Goal: Task Accomplishment & Management: Manage account settings

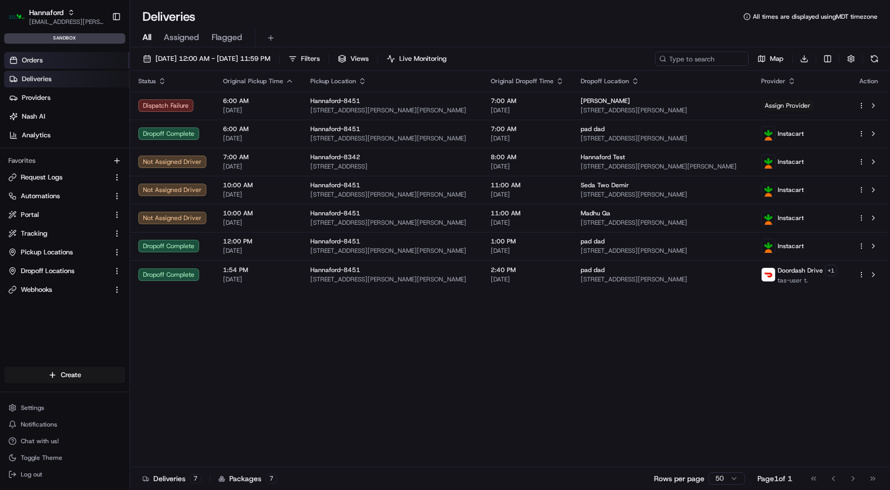
click at [46, 63] on link "Orders" at bounding box center [66, 60] width 125 height 17
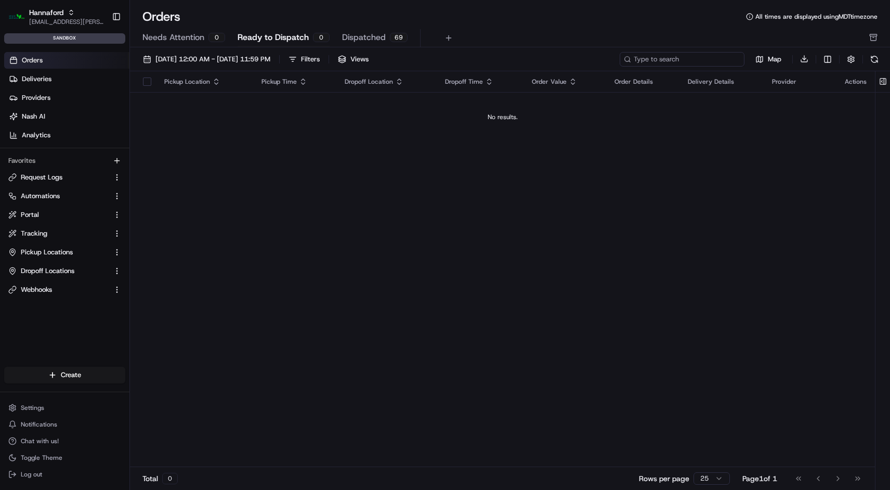
click at [694, 62] on input at bounding box center [681, 59] width 125 height 15
paste input "m500654131"
type input "m500654131"
click at [71, 18] on span "[EMAIL_ADDRESS][PERSON_NAME][DOMAIN_NAME]" at bounding box center [66, 22] width 74 height 8
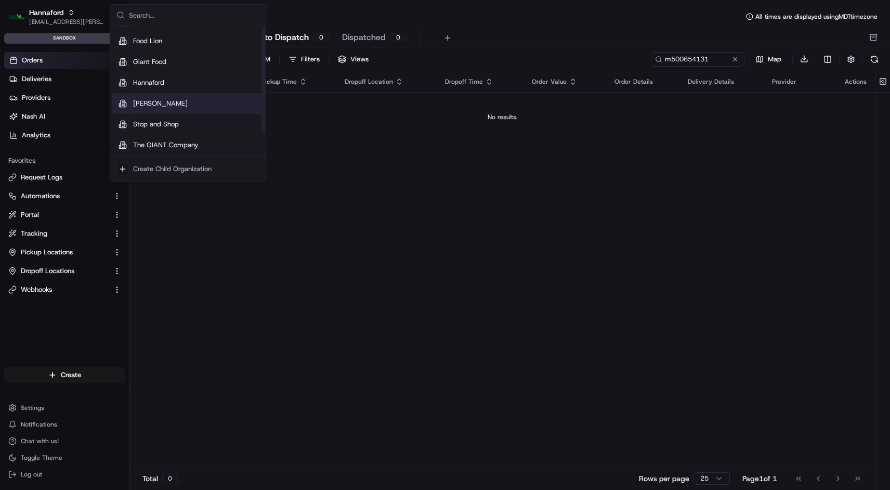
scroll to position [35, 0]
click at [149, 129] on div "Stop and Shop" at bounding box center [187, 122] width 151 height 21
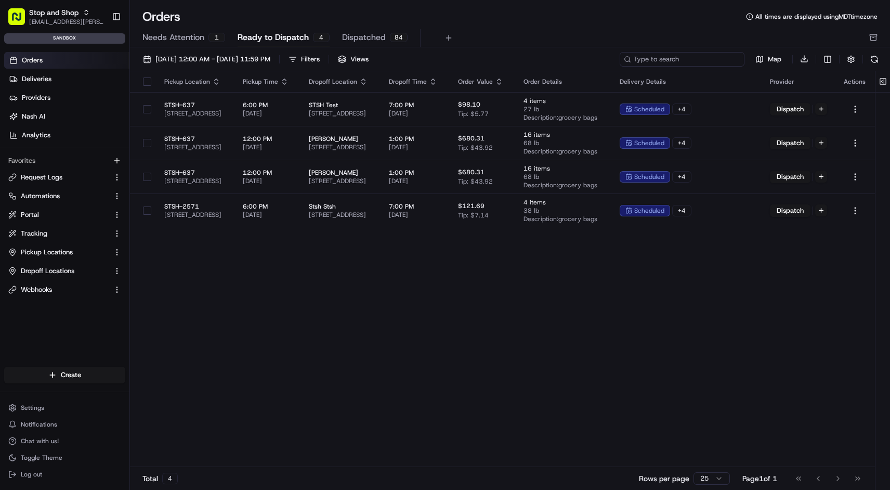
click at [707, 61] on input at bounding box center [681, 59] width 125 height 15
paste input "m500654131"
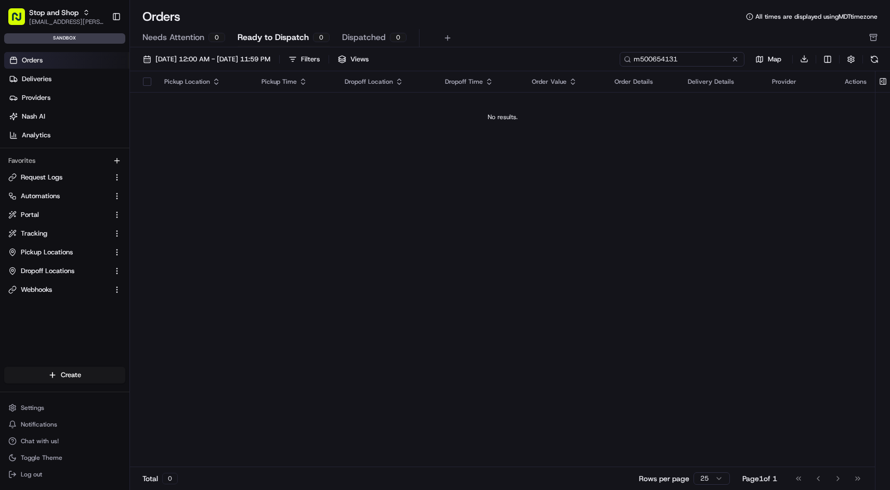
type input "m500654131"
click at [509, 212] on div "Pickup Location Pickup Time Dropoff Location Dropoff Time Order Value Order Det…" at bounding box center [502, 269] width 745 height 396
click at [695, 54] on input "m500654131" at bounding box center [681, 59] width 125 height 15
click at [731, 61] on button at bounding box center [735, 59] width 10 height 10
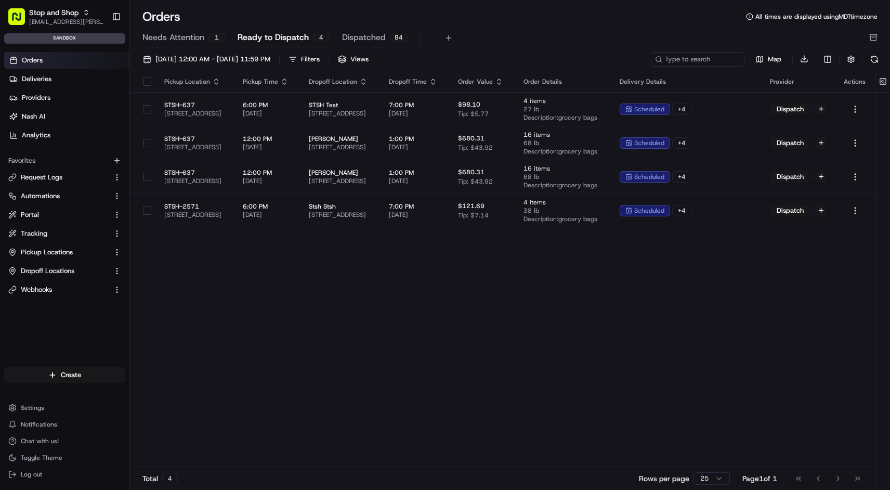
click at [70, 60] on link "Orders" at bounding box center [66, 60] width 125 height 17
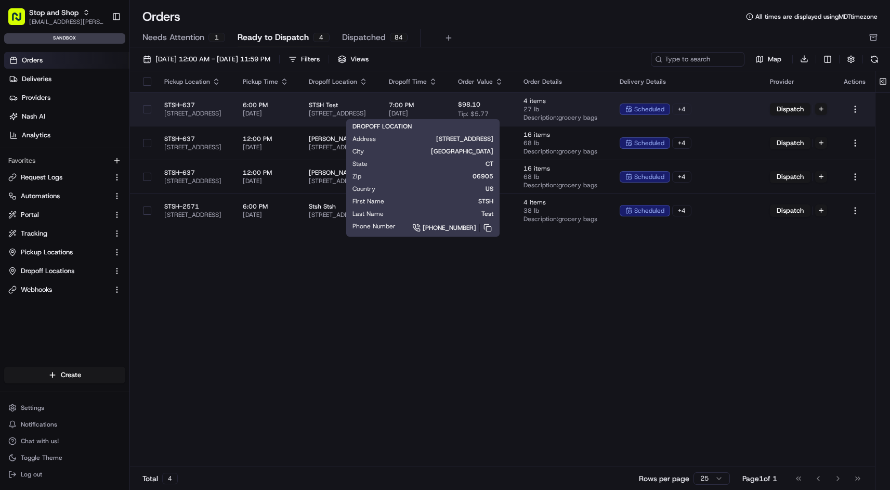
click at [372, 101] on span "STSH Test" at bounding box center [340, 105] width 63 height 8
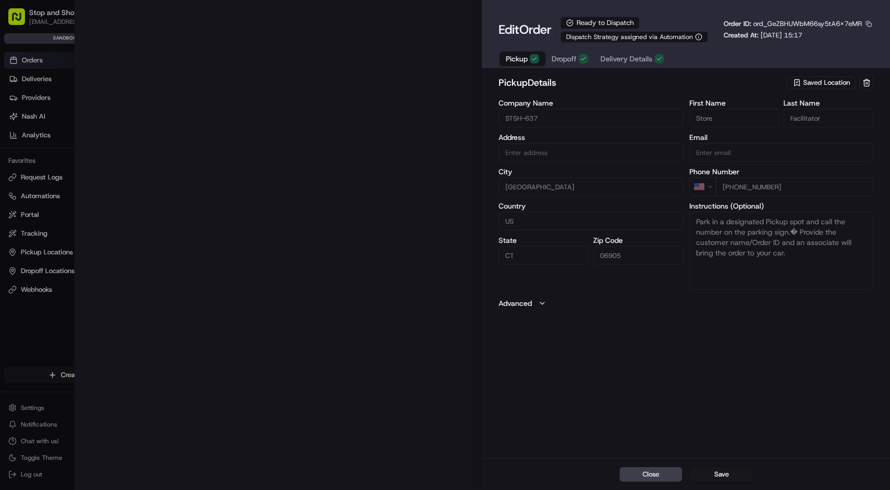
type input "[STREET_ADDRESS]"
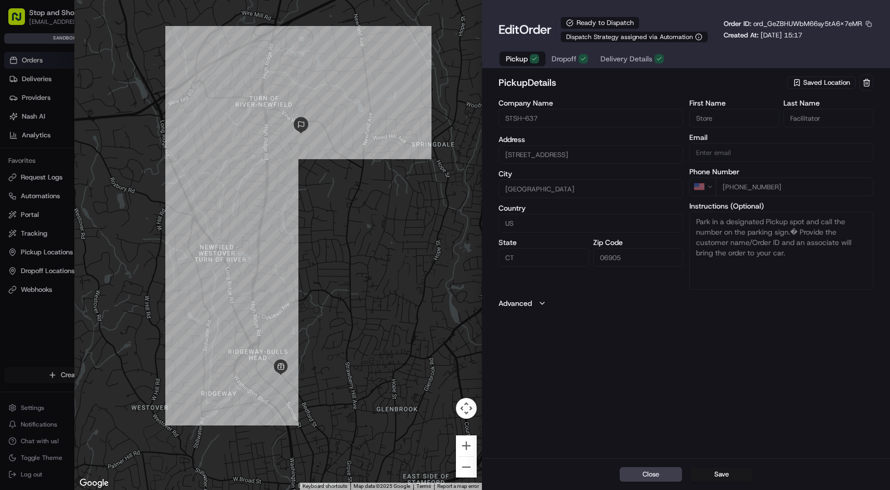
type input "+1"
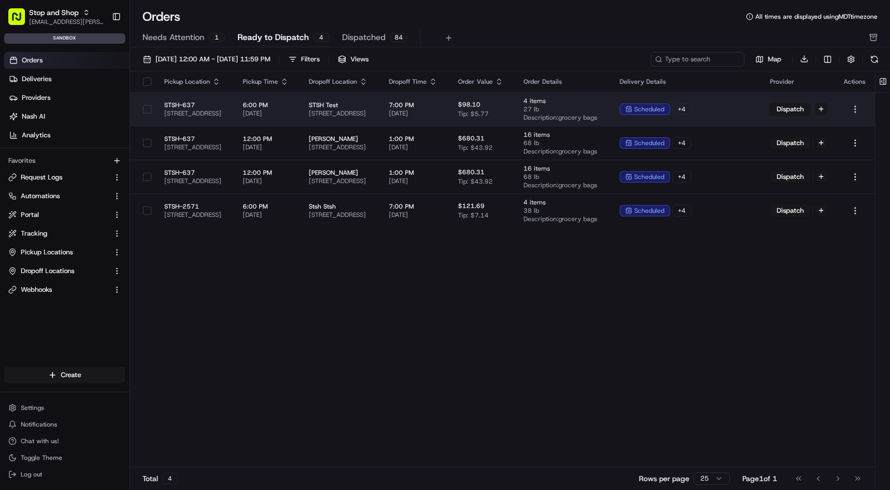
click at [372, 102] on span "STSH Test" at bounding box center [340, 105] width 63 height 8
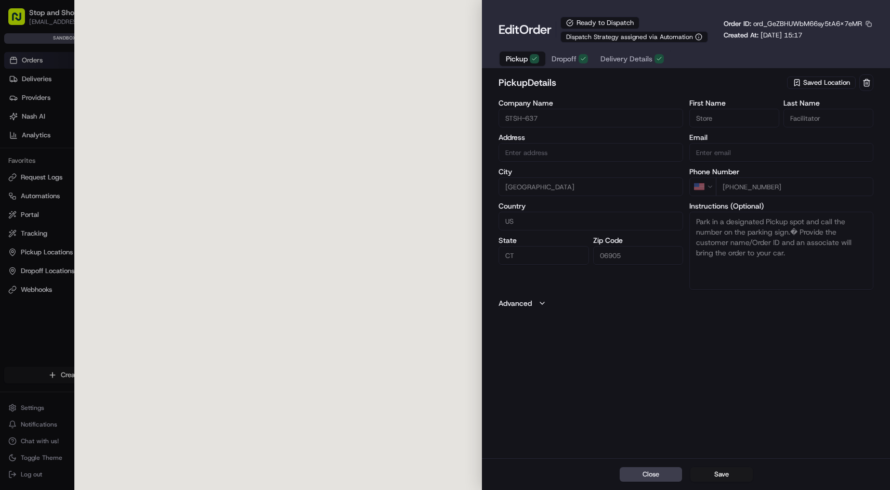
type input "[STREET_ADDRESS]"
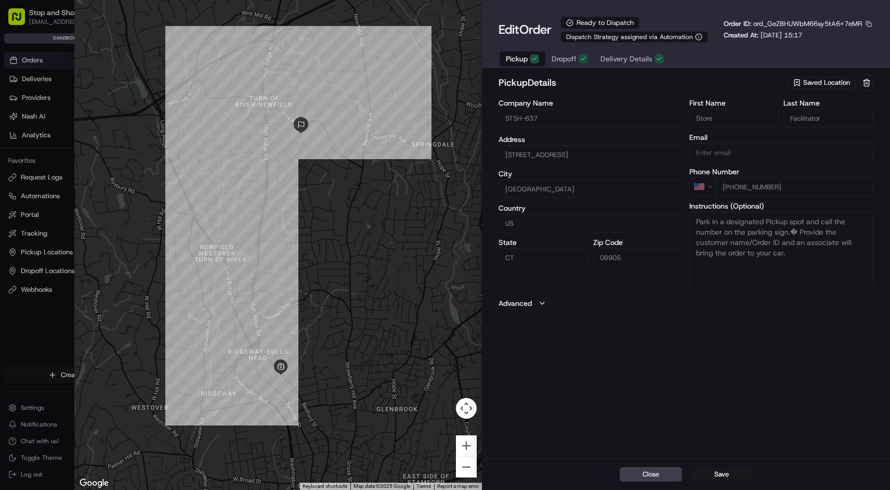
type input "+1"
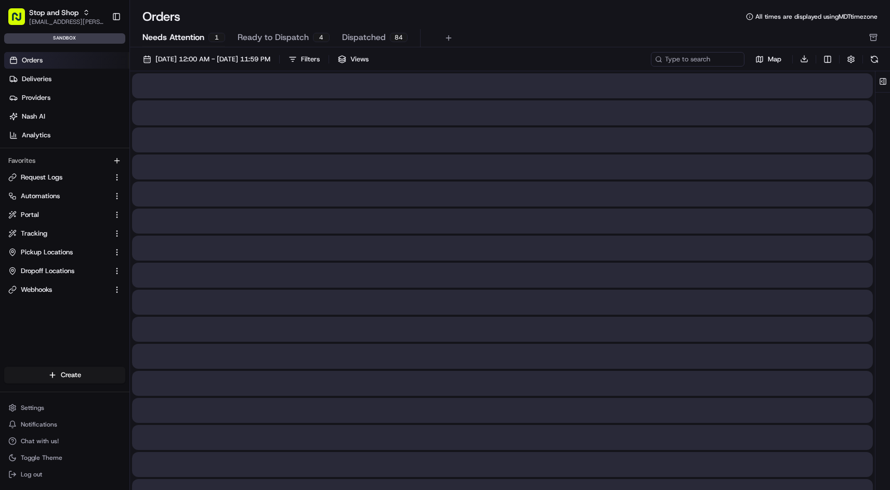
click at [186, 39] on span "Needs Attention" at bounding box center [173, 37] width 62 height 12
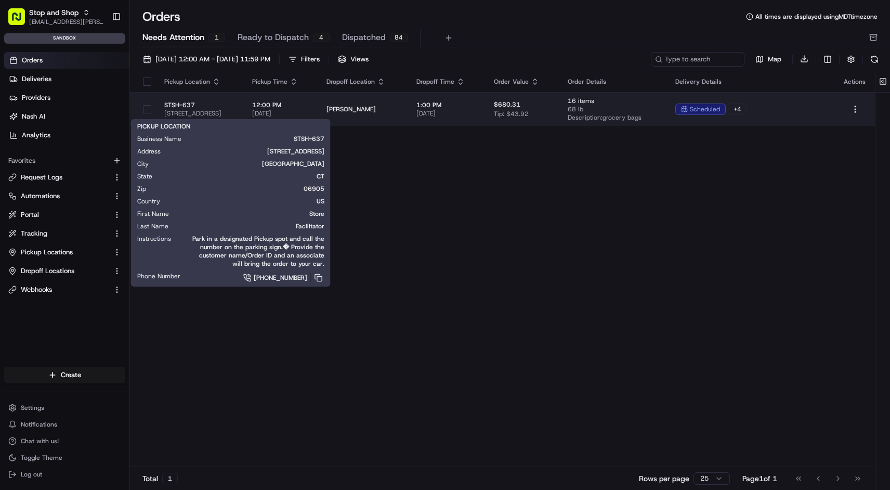
click at [235, 101] on span "STSH-637" at bounding box center [199, 105] width 71 height 8
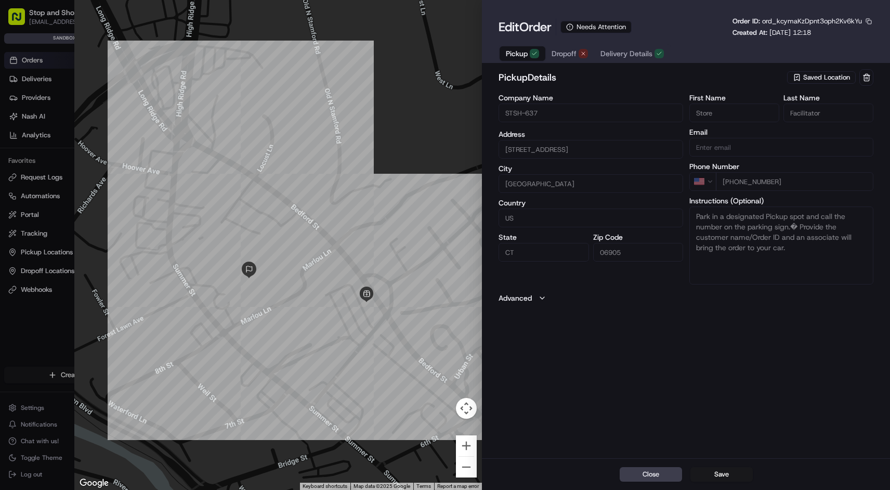
click at [568, 49] on span "Dropoff" at bounding box center [563, 53] width 25 height 10
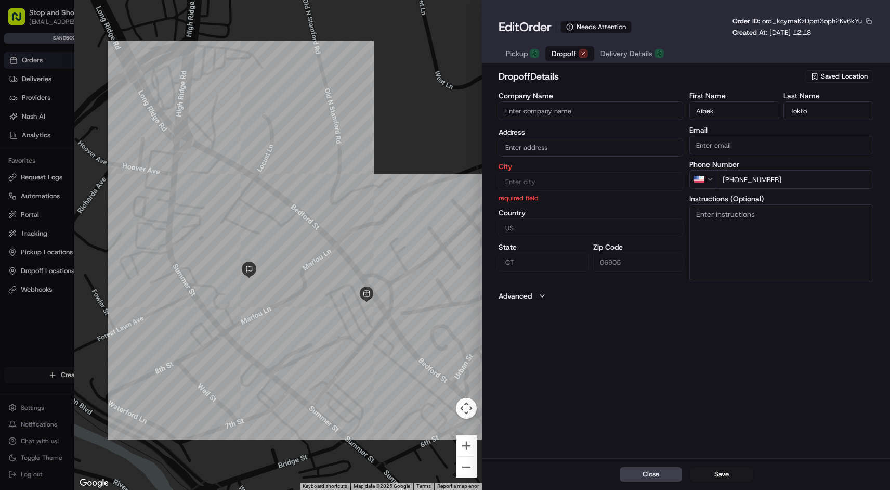
click at [524, 53] on span "Pickup" at bounding box center [517, 53] width 22 height 10
click at [562, 54] on span "Dropoff" at bounding box center [563, 53] width 25 height 10
click at [621, 56] on span "Delivery Details" at bounding box center [626, 53] width 52 height 10
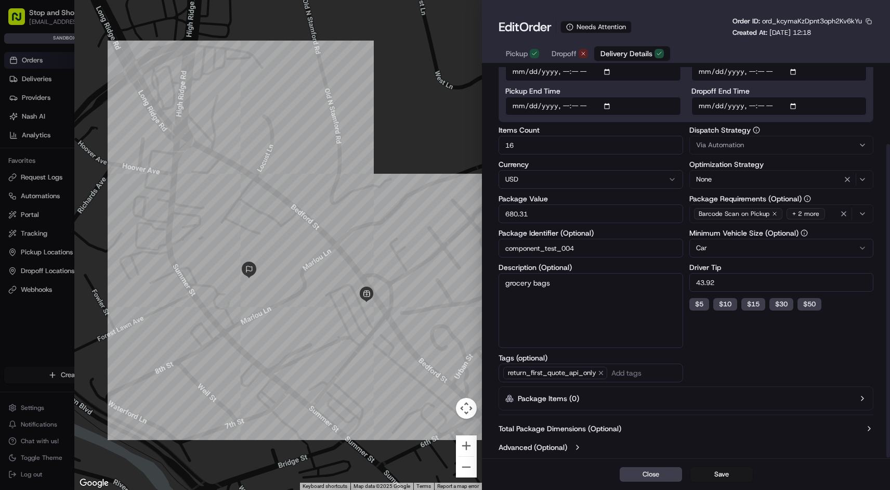
scroll to position [96, 0]
click at [569, 449] on button "Advanced (Optional)" at bounding box center [685, 446] width 375 height 10
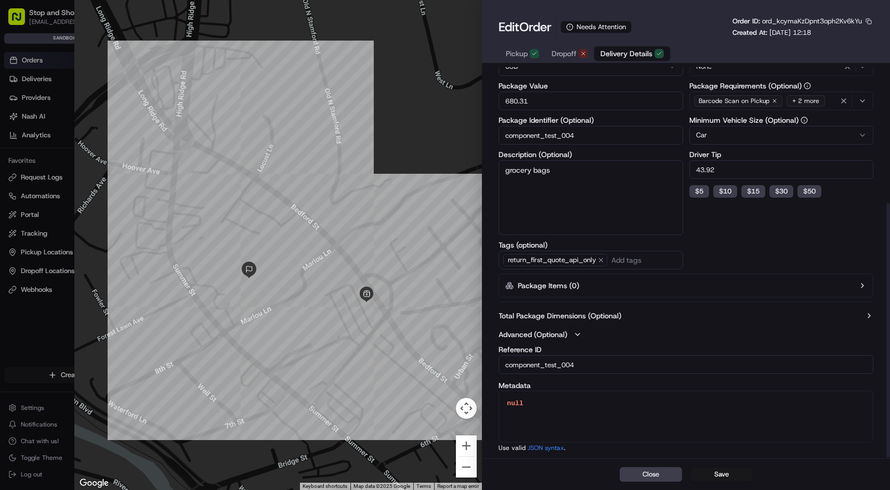
scroll to position [0, 0]
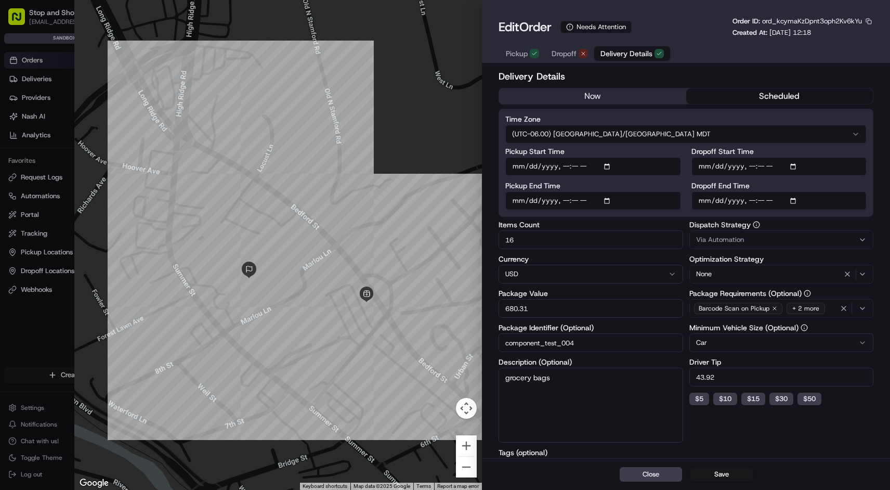
click at [621, 55] on span "Delivery Details" at bounding box center [626, 53] width 52 height 10
click at [559, 56] on span "Dropoff" at bounding box center [563, 53] width 25 height 10
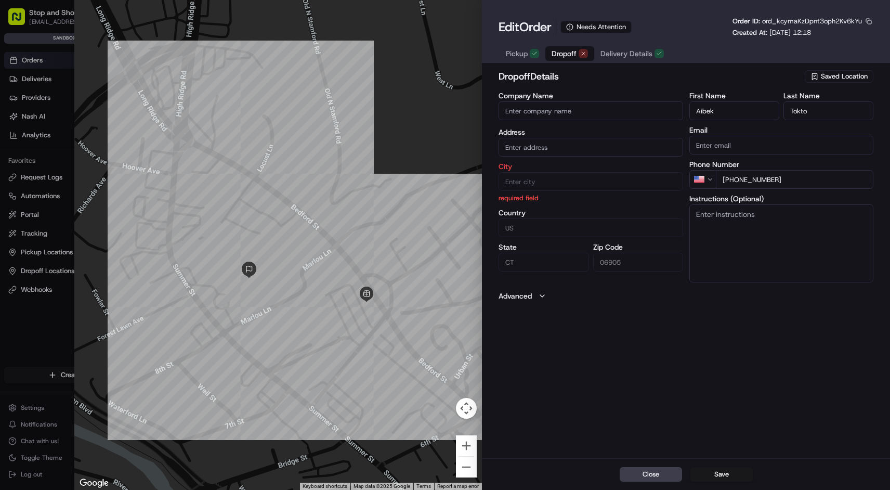
click at [527, 55] on span "Pickup" at bounding box center [517, 53] width 22 height 10
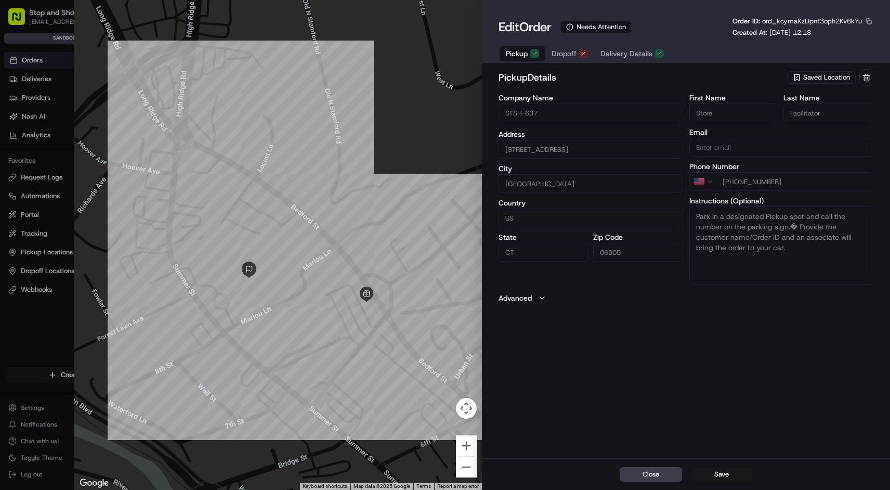
click at [531, 300] on label "Advanced" at bounding box center [514, 298] width 33 height 10
click at [565, 59] on span "Dropoff" at bounding box center [563, 53] width 25 height 10
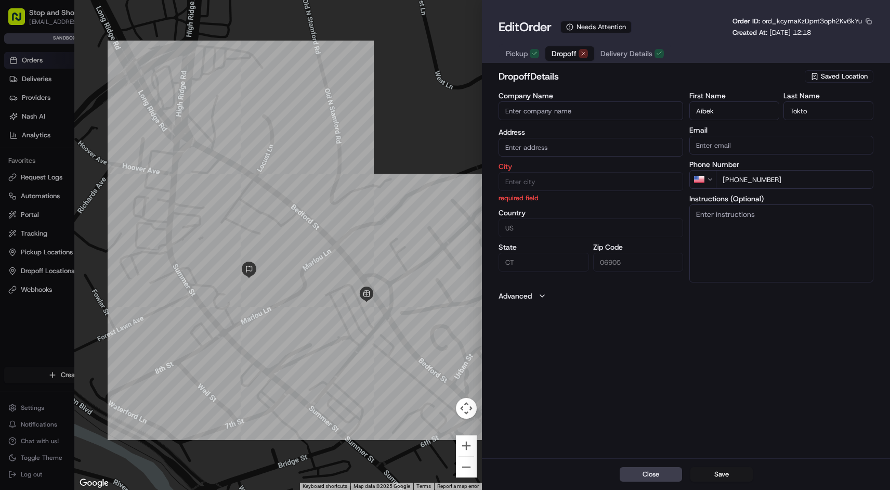
click at [540, 296] on icon "button" at bounding box center [542, 296] width 8 height 8
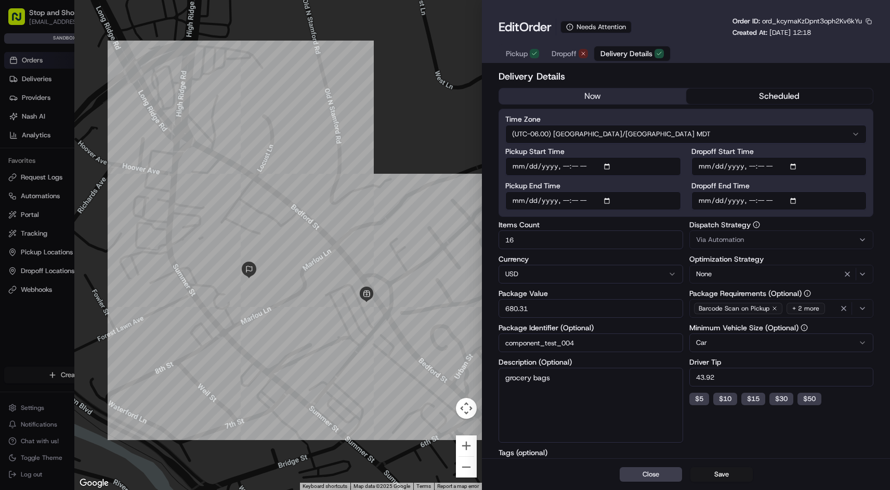
click at [628, 49] on span "Delivery Details" at bounding box center [626, 53] width 52 height 10
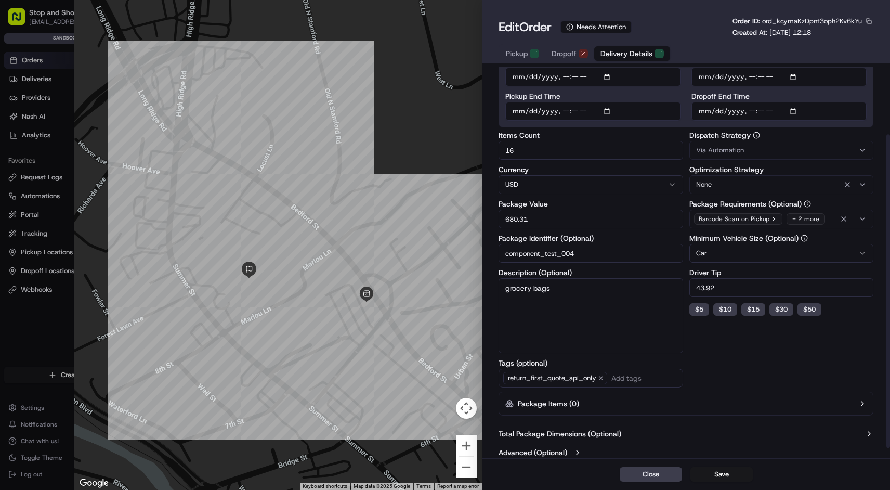
scroll to position [96, 0]
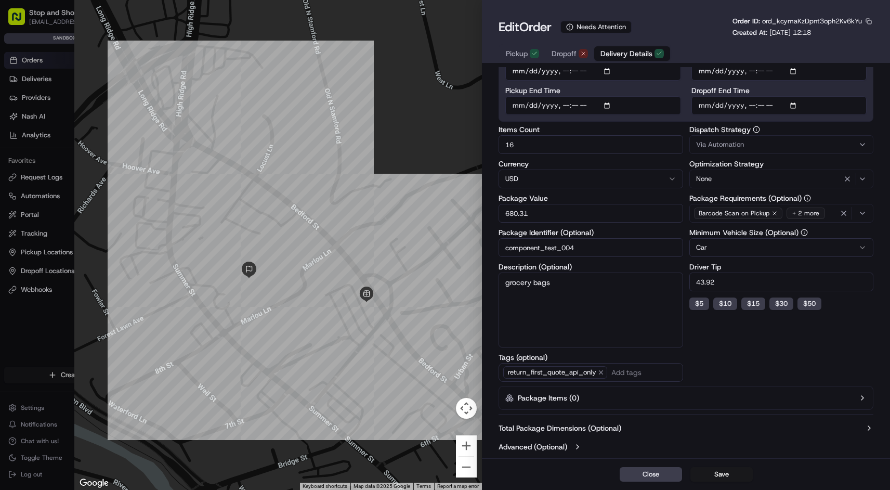
click at [568, 445] on button "Advanced (Optional)" at bounding box center [685, 446] width 375 height 10
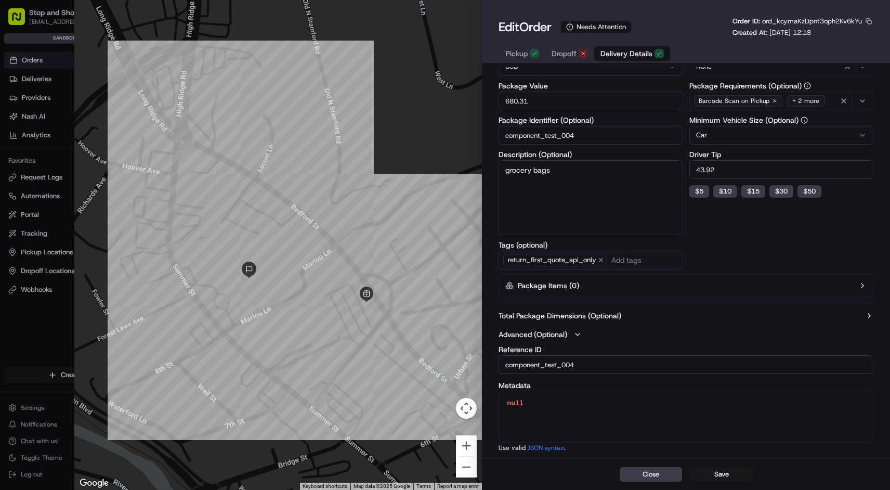
click at [646, 53] on span "Delivery Details" at bounding box center [626, 53] width 52 height 10
type input "1"
click at [34, 64] on div at bounding box center [445, 245] width 890 height 490
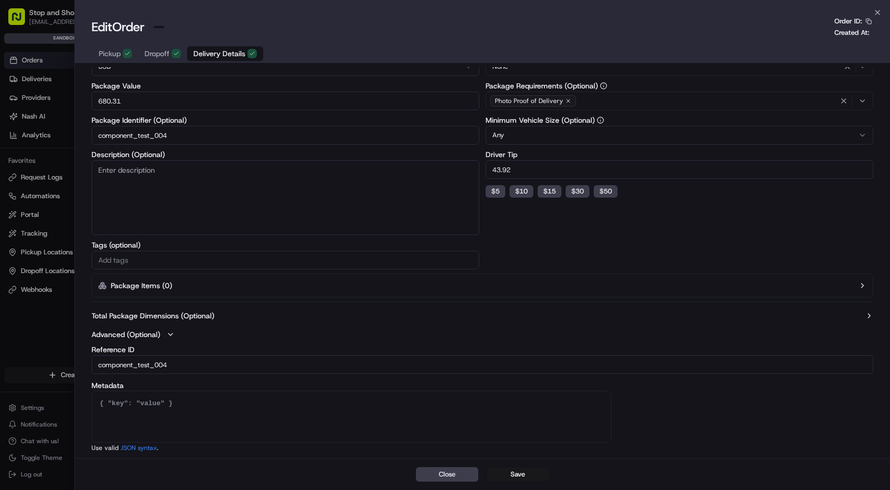
scroll to position [100, 0]
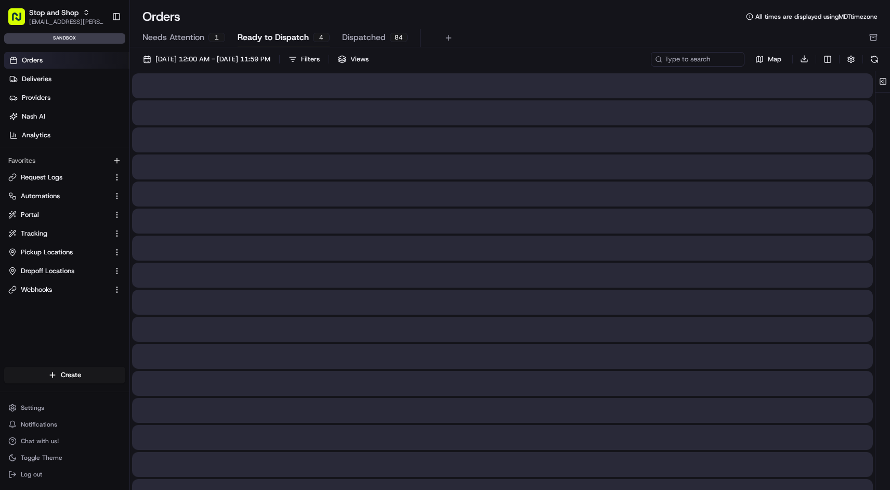
click at [259, 38] on span "Ready to Dispatch" at bounding box center [273, 37] width 71 height 12
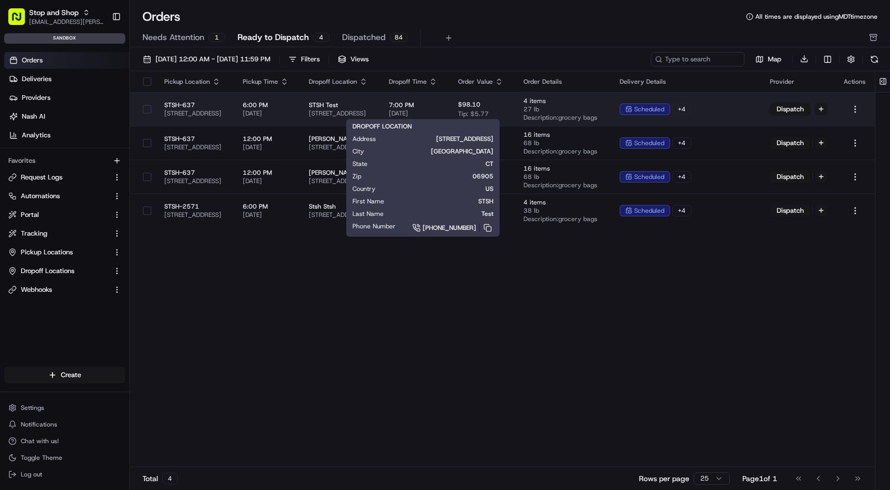
click at [380, 98] on td "STSH Test 117 Vine Rd, Stamford, CT 06905, USA" at bounding box center [340, 109] width 80 height 34
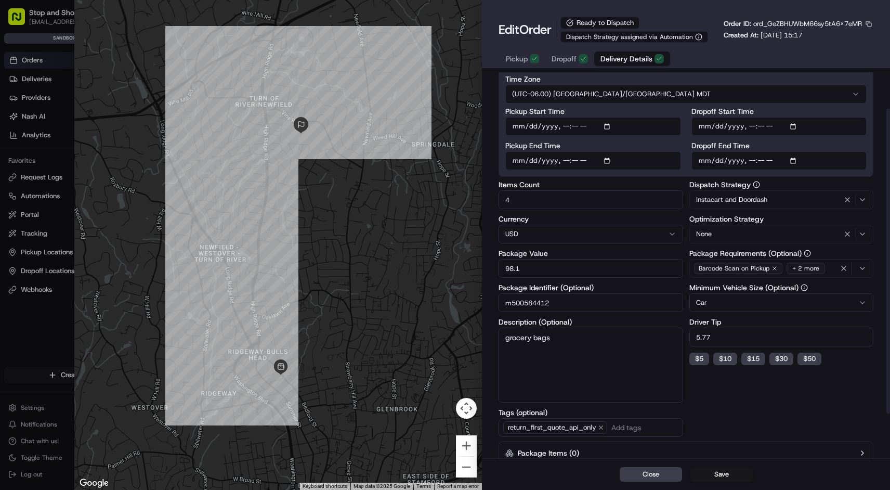
scroll to position [46, 0]
click at [537, 299] on input "m500584412" at bounding box center [590, 302] width 184 height 19
click at [39, 58] on div at bounding box center [445, 245] width 890 height 490
type input "1"
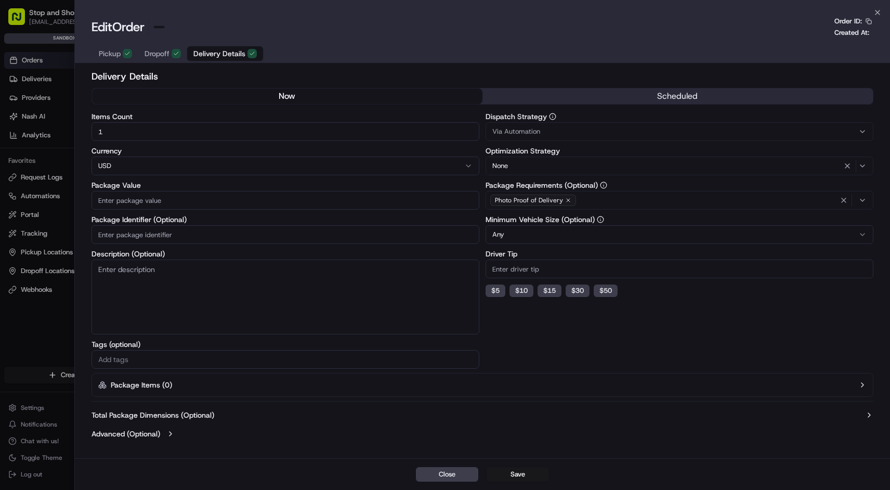
scroll to position [0, 0]
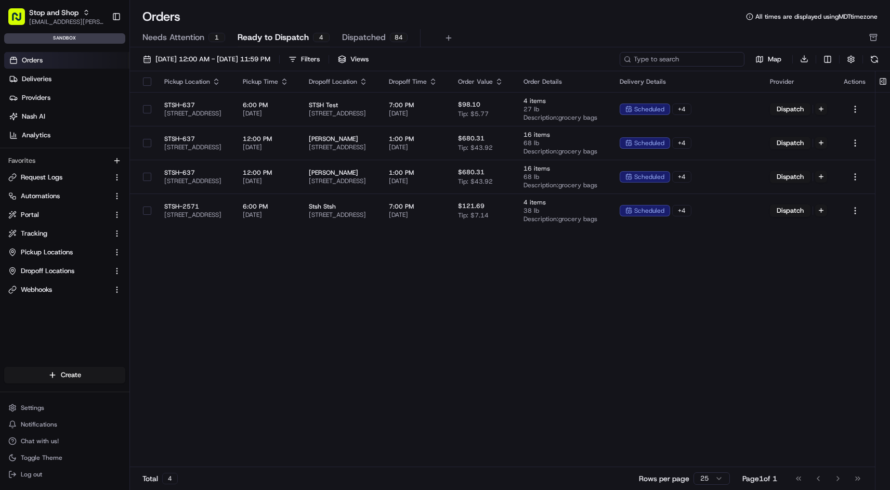
click at [710, 63] on input at bounding box center [681, 59] width 125 height 15
paste input "m500584412"
type input "m500584412"
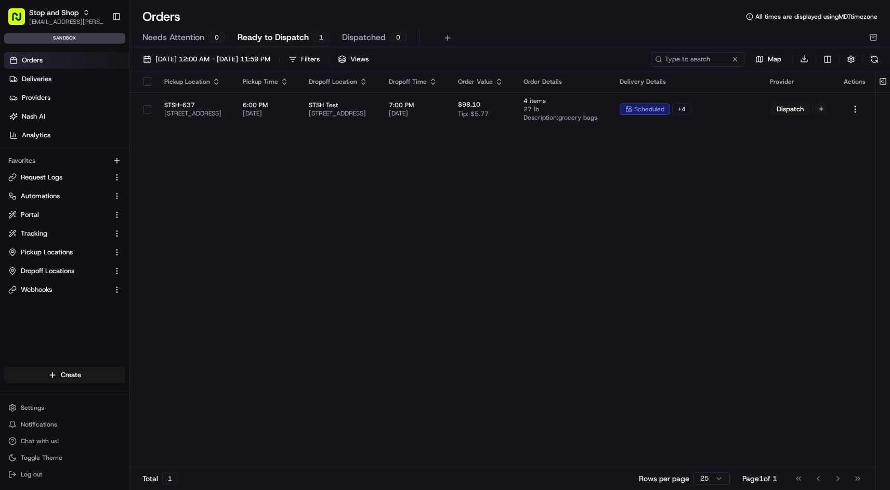
click at [381, 35] on span "Dispatched" at bounding box center [364, 37] width 44 height 12
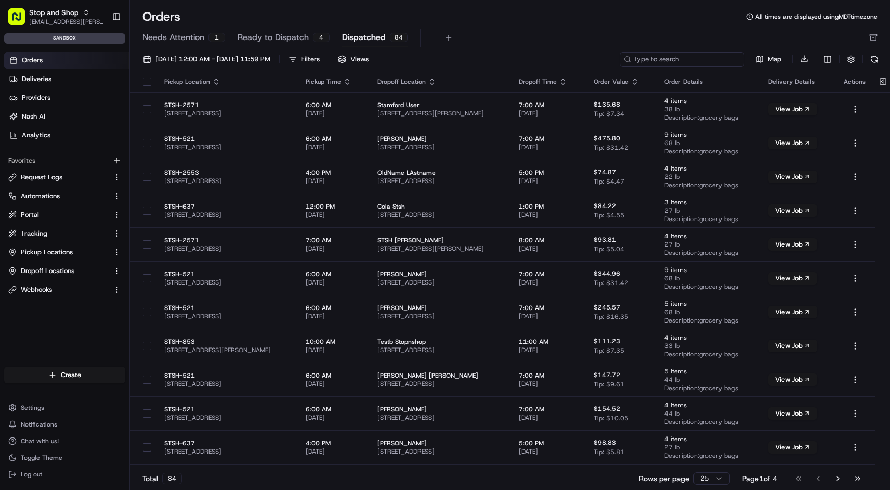
click at [726, 60] on input at bounding box center [681, 59] width 125 height 15
paste input "m500654131"
type input "m500654131"
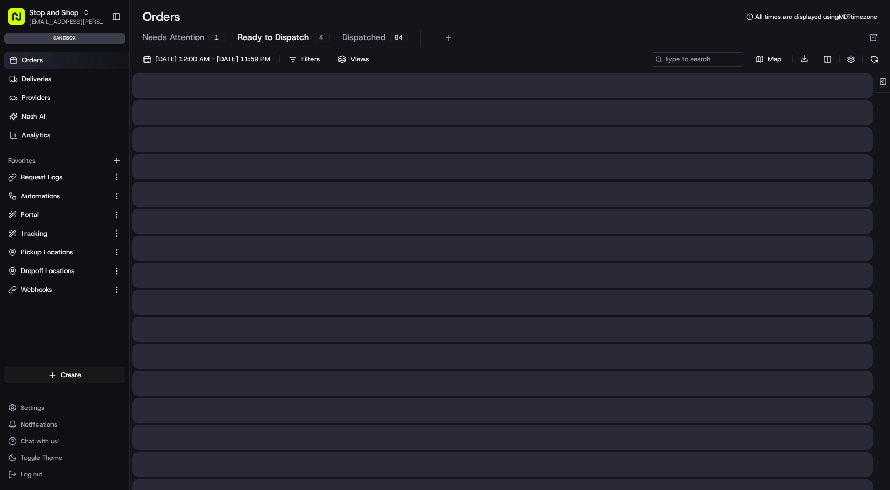
click at [273, 39] on span "Ready to Dispatch" at bounding box center [273, 37] width 71 height 12
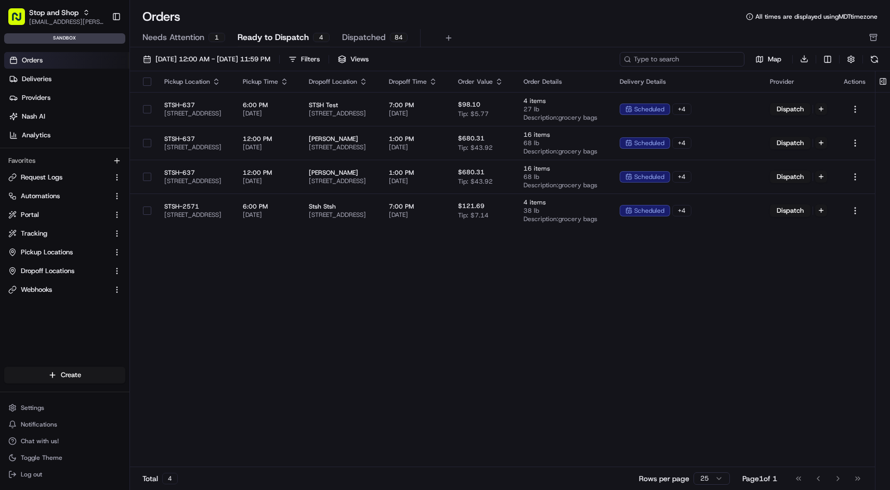
click at [690, 55] on input at bounding box center [681, 59] width 125 height 15
paste input "m500654131"
type input "m500654131"
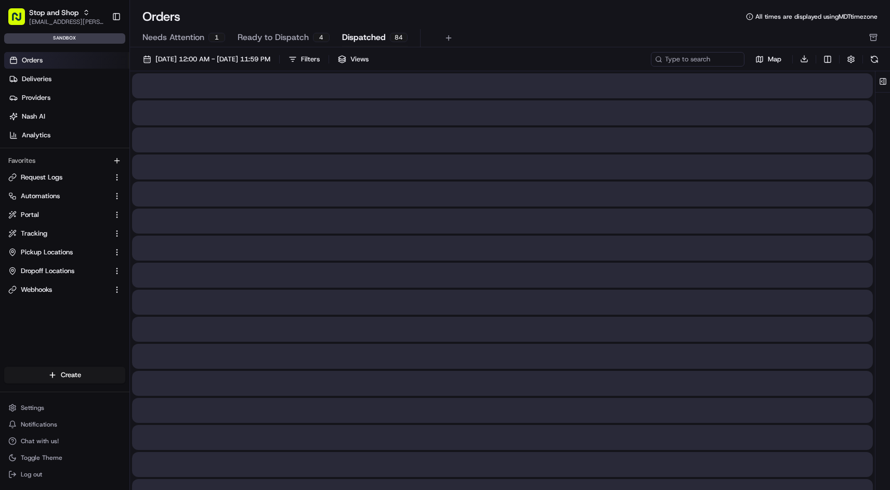
click at [357, 38] on span "Dispatched" at bounding box center [364, 37] width 44 height 12
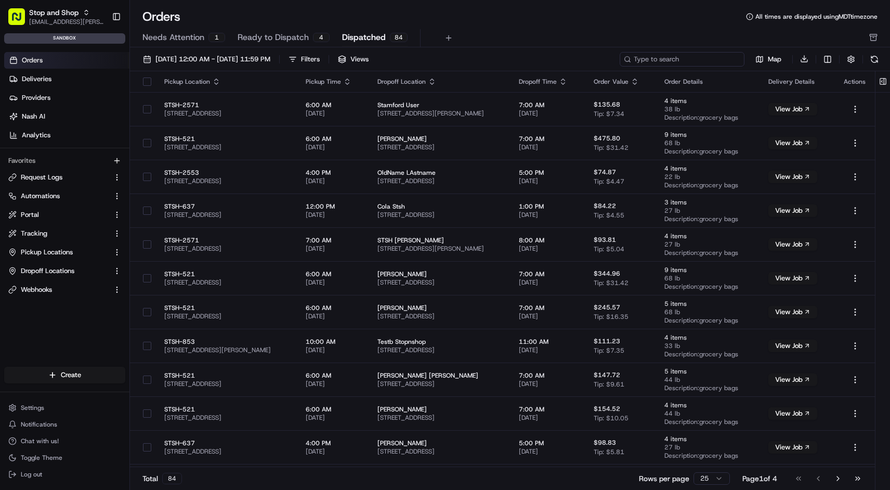
click at [680, 62] on input at bounding box center [681, 59] width 125 height 15
click at [590, 27] on div "Orders All times are displayed using MDT timezone Needs Attention 1 Ready to Di…" at bounding box center [510, 27] width 760 height 39
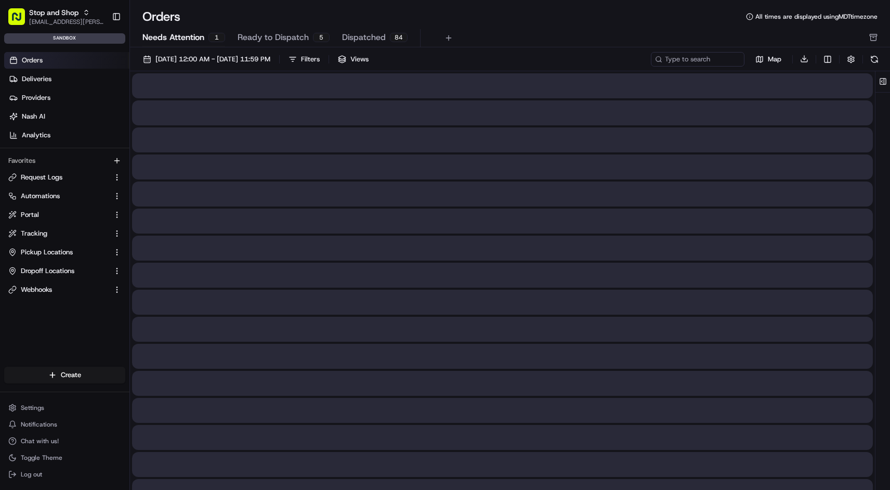
click at [158, 35] on span "Needs Attention" at bounding box center [173, 37] width 62 height 12
click at [287, 38] on span "Ready to Dispatch" at bounding box center [273, 37] width 71 height 12
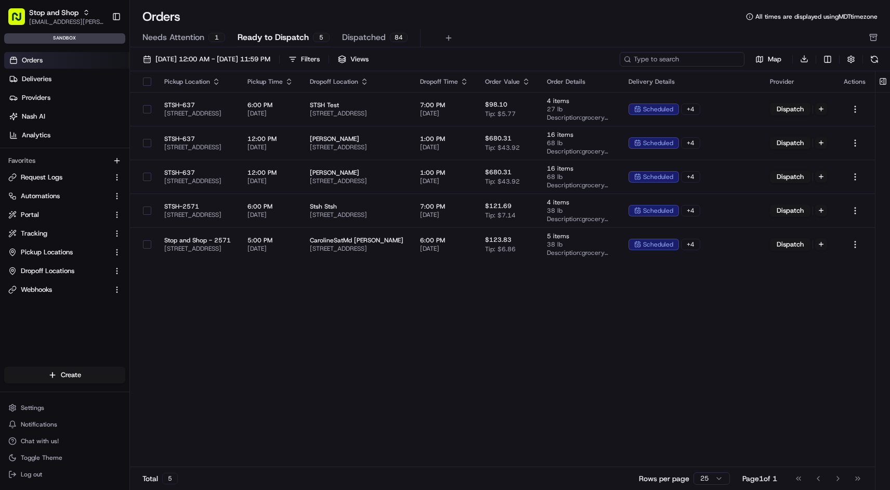
click at [708, 61] on input at bounding box center [681, 59] width 125 height 15
paste input "m500654131"
type input "m500654131"
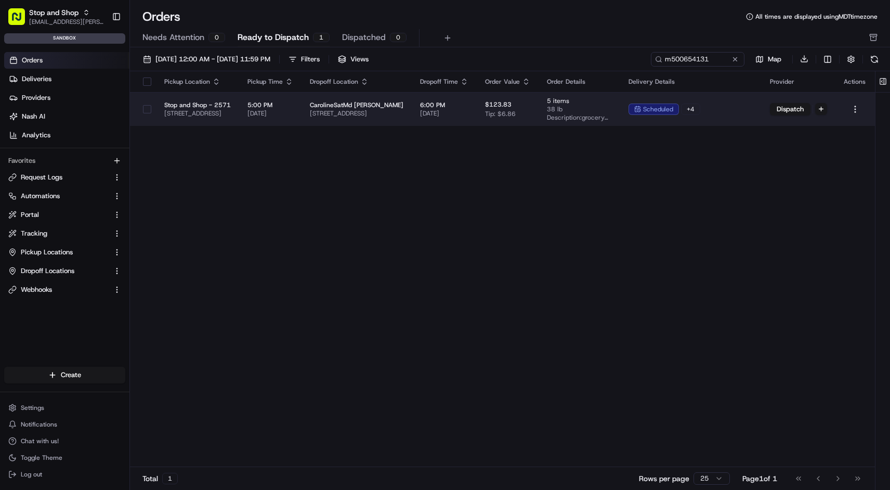
click at [412, 101] on td "CarolineSatMd Eckler 8 Blossom Rd, Airmont, NY 10901, USA" at bounding box center [356, 109] width 110 height 34
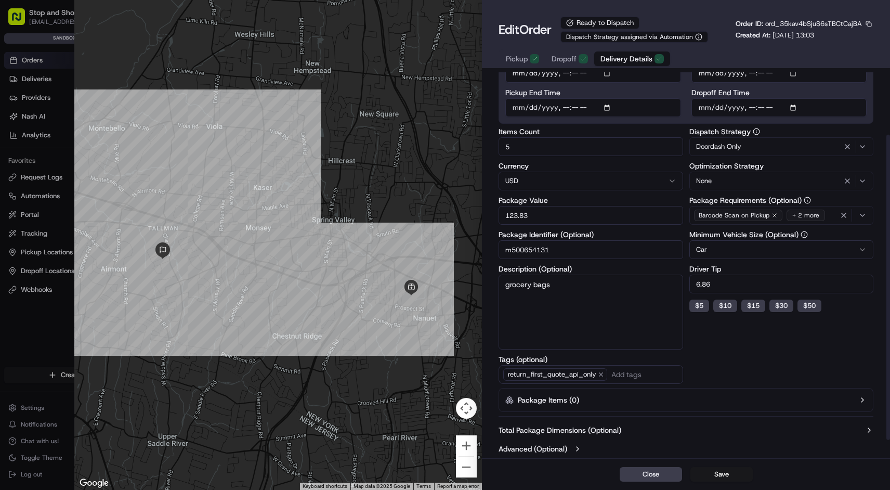
scroll to position [101, 0]
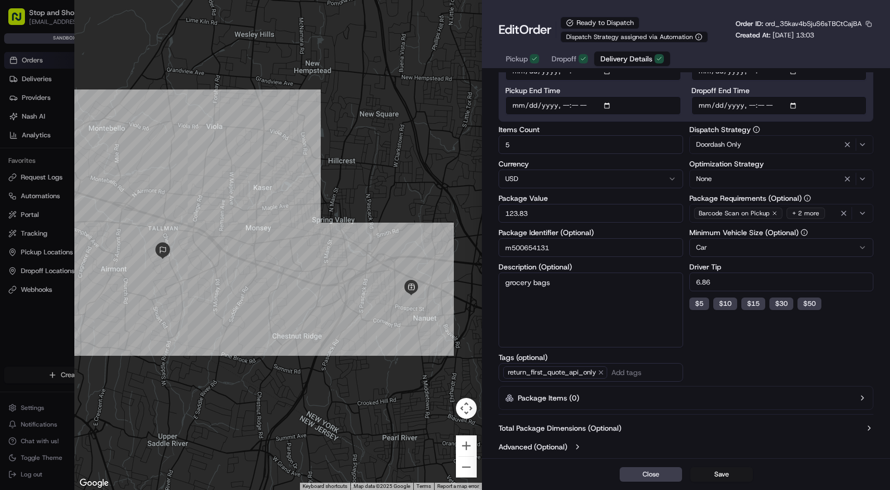
click at [566, 444] on label "Advanced (Optional)" at bounding box center [532, 446] width 69 height 10
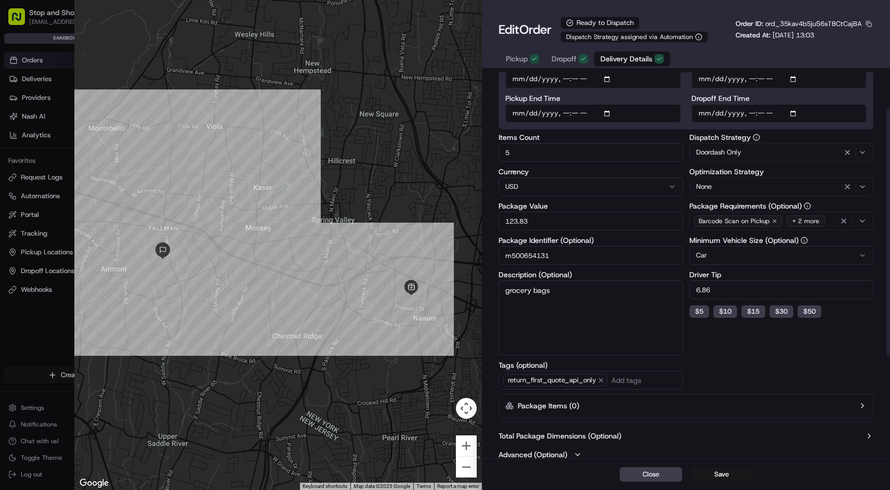
scroll to position [0, 0]
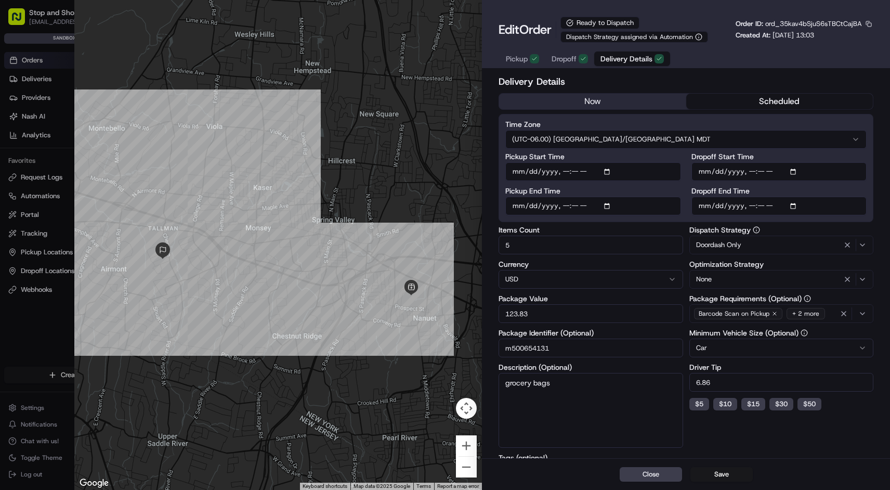
click at [755, 111] on div "Delivery Details now scheduled Time Zone (UTC-06.00) America/Edmonton MDT Picku…" at bounding box center [685, 371] width 375 height 594
click at [755, 110] on div "Delivery Details now scheduled Time Zone (UTC-06.00) America/Edmonton MDT Picku…" at bounding box center [685, 371] width 375 height 594
click at [759, 104] on button "scheduled" at bounding box center [779, 102] width 187 height 16
click at [603, 99] on button "now" at bounding box center [592, 102] width 187 height 16
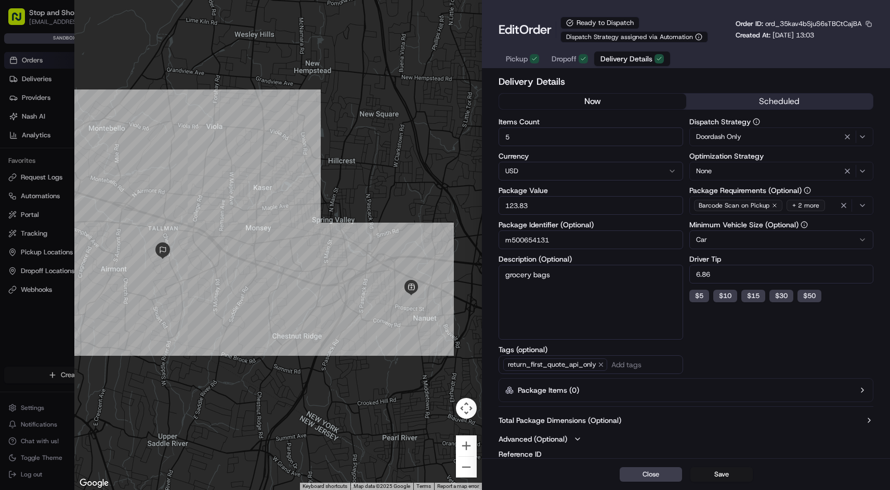
click at [560, 61] on span "Dropoff" at bounding box center [563, 59] width 25 height 10
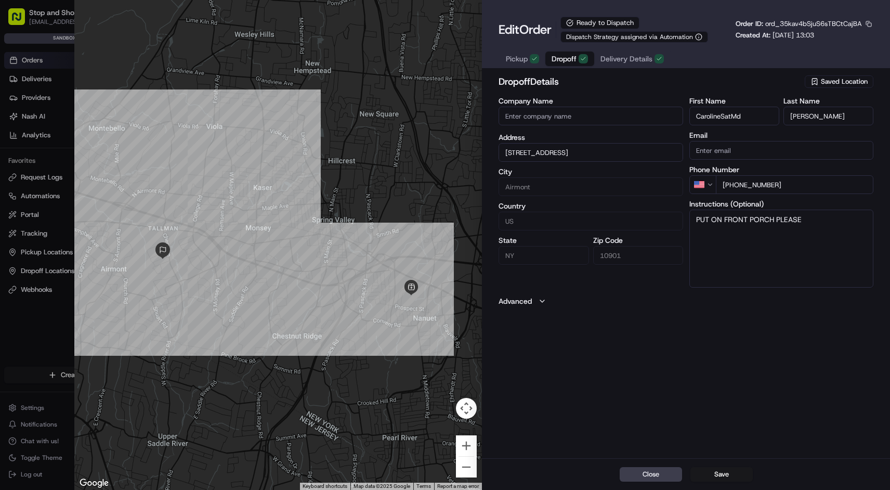
click at [737, 180] on input "[PHONE_NUMBER]" at bounding box center [794, 184] width 157 height 19
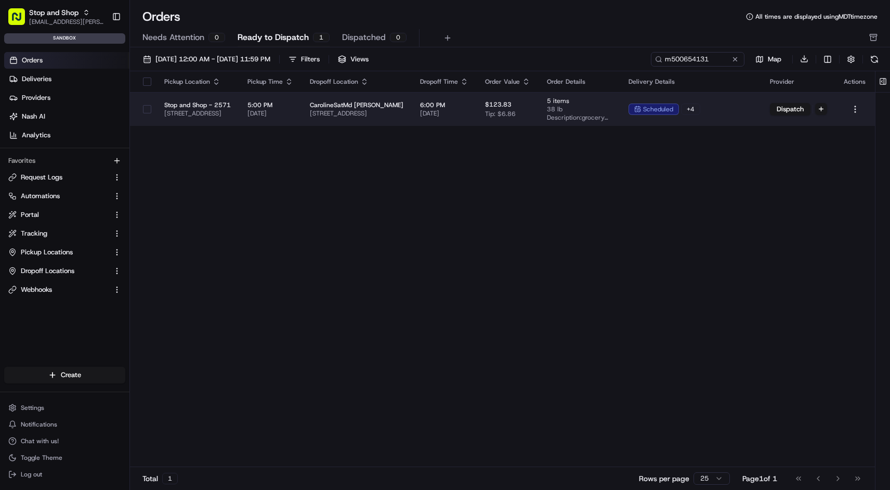
click at [537, 112] on td "$123.83 Tip: $6.86" at bounding box center [508, 109] width 62 height 34
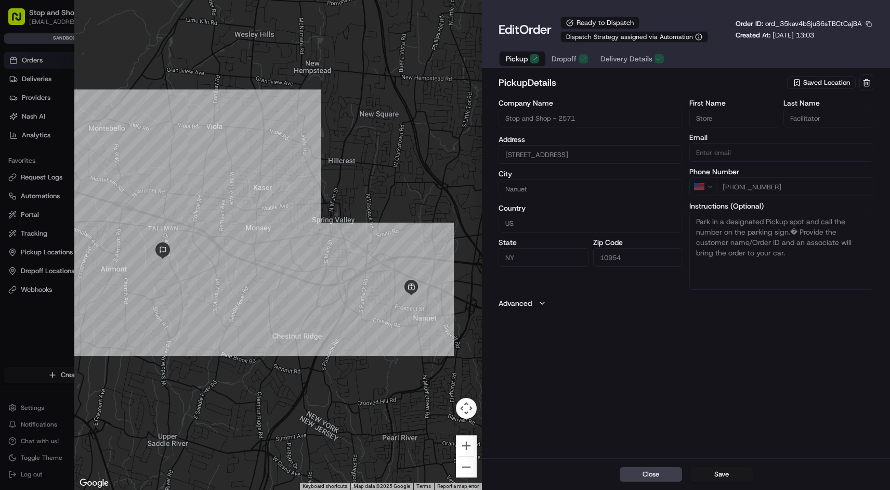
click at [42, 58] on div at bounding box center [445, 245] width 890 height 490
type input "+1"
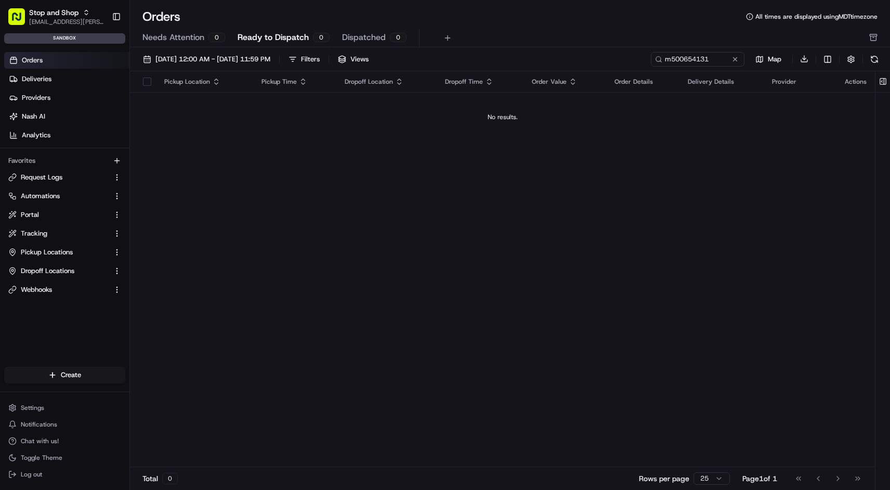
click at [42, 58] on span "Orders" at bounding box center [32, 60] width 21 height 9
click at [717, 62] on input "m500654131" at bounding box center [681, 59] width 125 height 15
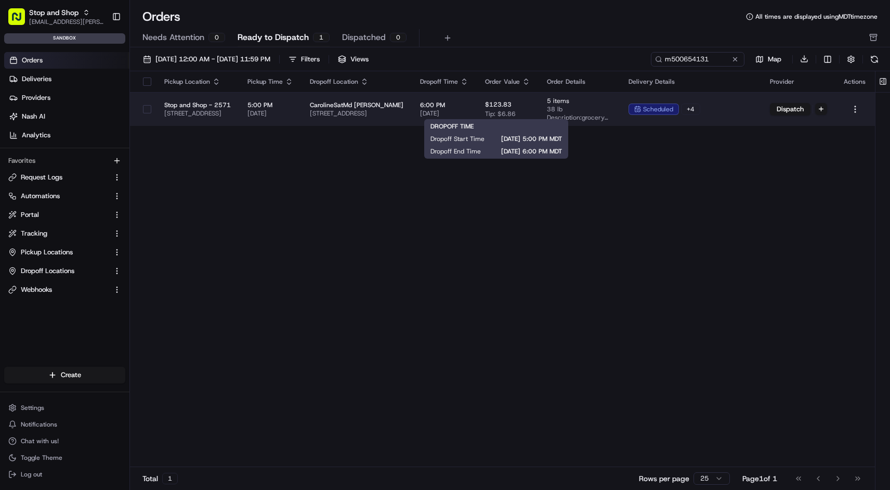
click at [468, 110] on span "[DATE]" at bounding box center [444, 113] width 48 height 8
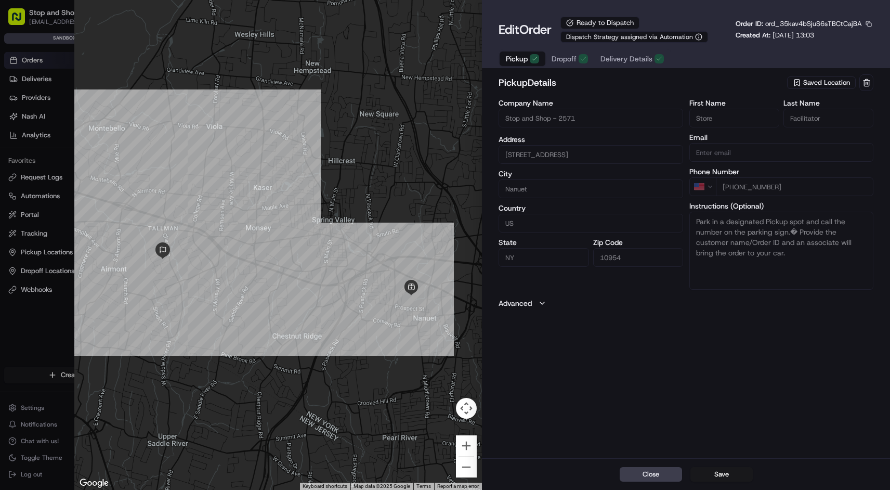
click at [28, 68] on div at bounding box center [445, 245] width 890 height 490
type input "+1"
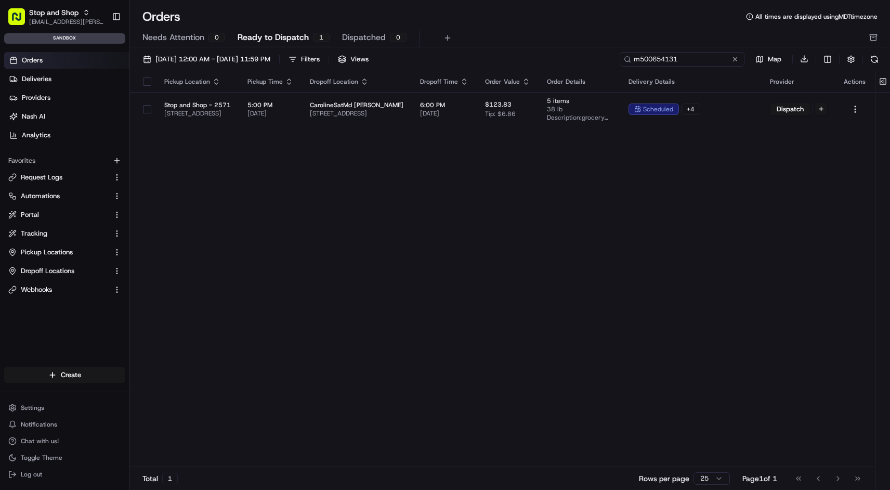
click at [706, 58] on input "m500654131" at bounding box center [681, 59] width 125 height 15
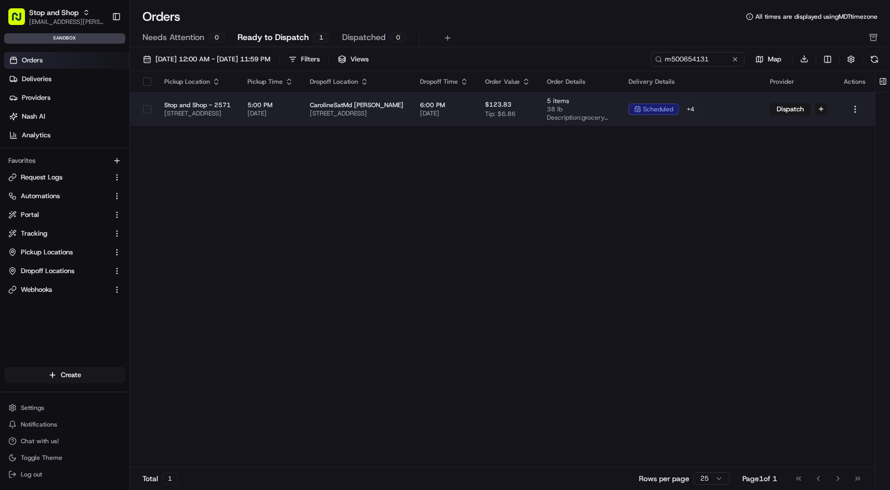
click at [360, 107] on span "CarolineSatMd [PERSON_NAME]" at bounding box center [357, 105] width 94 height 8
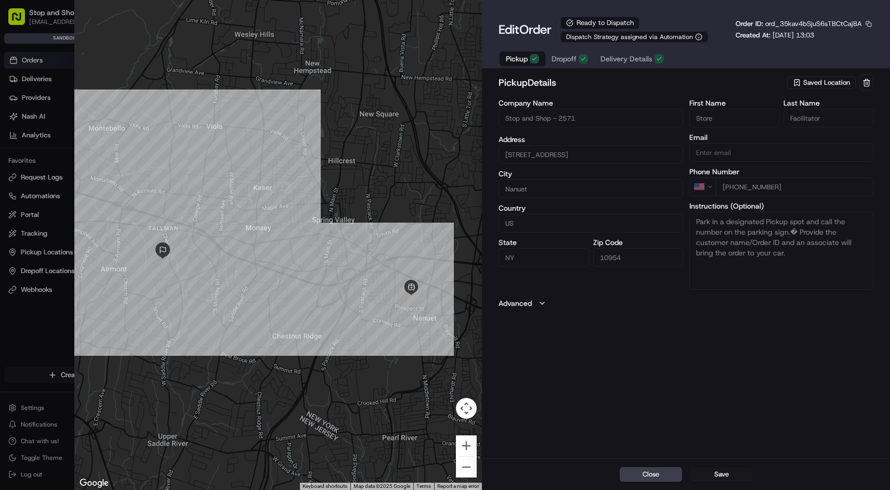
click at [581, 59] on icon "button" at bounding box center [583, 58] width 4 height 3
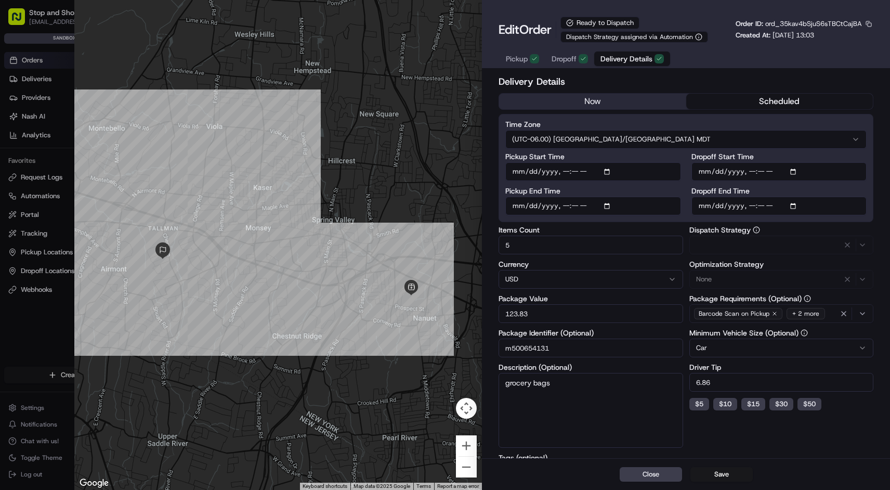
click at [644, 52] on button "Delivery Details" at bounding box center [632, 58] width 76 height 15
click at [565, 60] on span "Dropoff" at bounding box center [563, 59] width 25 height 10
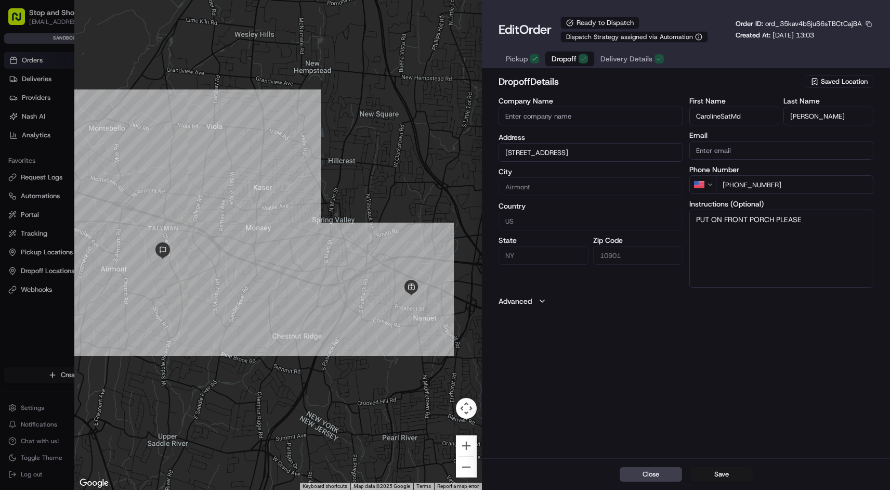
click at [535, 60] on icon "button" at bounding box center [534, 59] width 6 height 6
click at [564, 60] on span "Dropoff" at bounding box center [563, 59] width 25 height 10
click at [754, 190] on input "[PHONE_NUMBER]" at bounding box center [794, 184] width 157 height 19
click at [319, 145] on div at bounding box center [278, 245] width 408 height 490
click at [20, 55] on div at bounding box center [445, 245] width 890 height 490
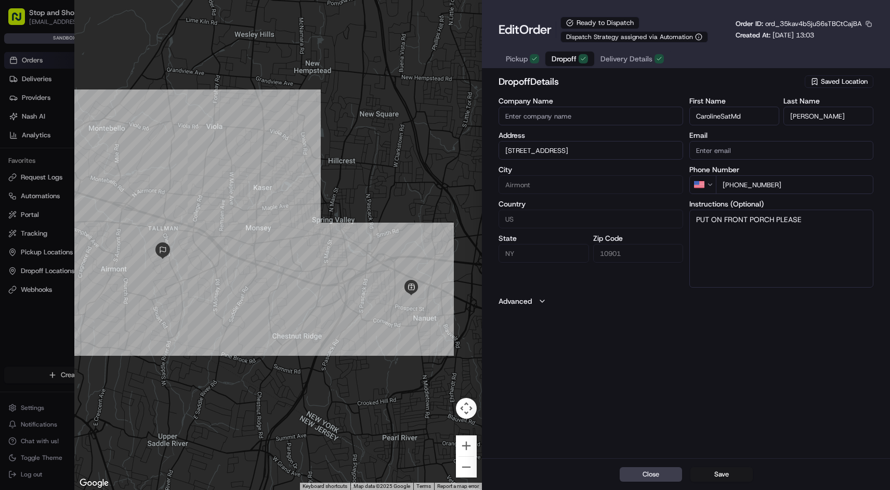
type input "+1"
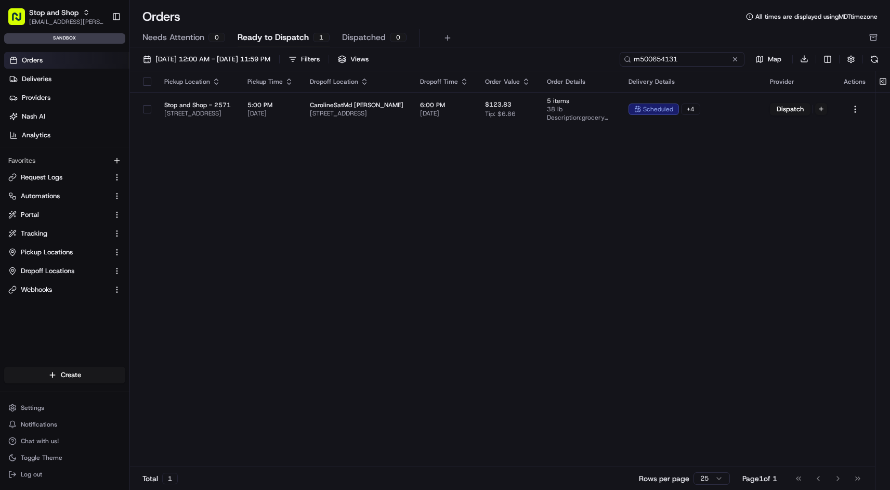
click at [716, 57] on input "m500654131" at bounding box center [681, 59] width 125 height 15
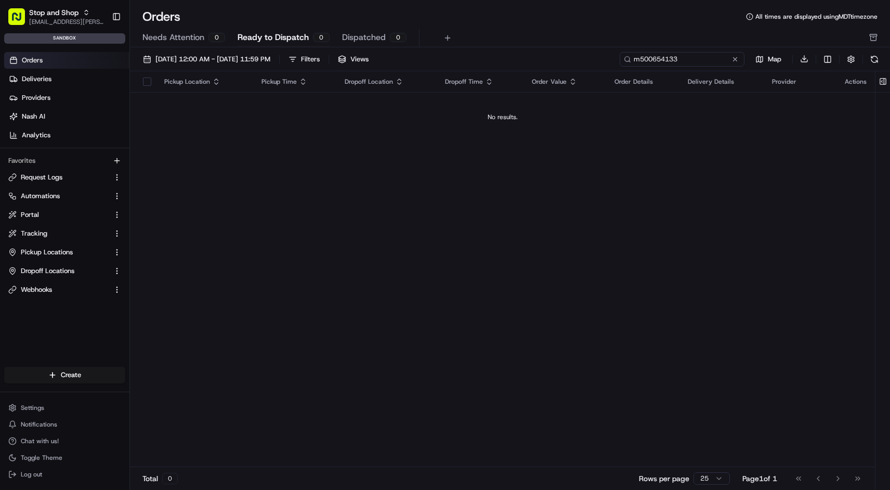
click at [669, 57] on input "m500654133" at bounding box center [681, 59] width 125 height 15
click at [664, 159] on div "Pickup Location Pickup Time Dropoff Location Dropoff Time Order Value Order Det…" at bounding box center [502, 269] width 745 height 396
click at [713, 55] on input "m500654133" at bounding box center [681, 59] width 125 height 15
type input "m500654131"
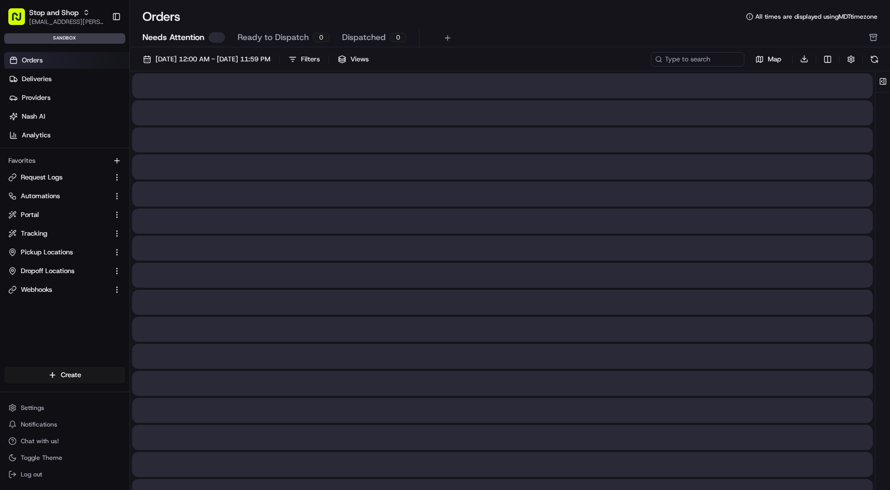
drag, startPoint x: 189, startPoint y: 38, endPoint x: 194, endPoint y: 38, distance: 5.7
click at [189, 38] on span "Needs Attention" at bounding box center [173, 37] width 62 height 12
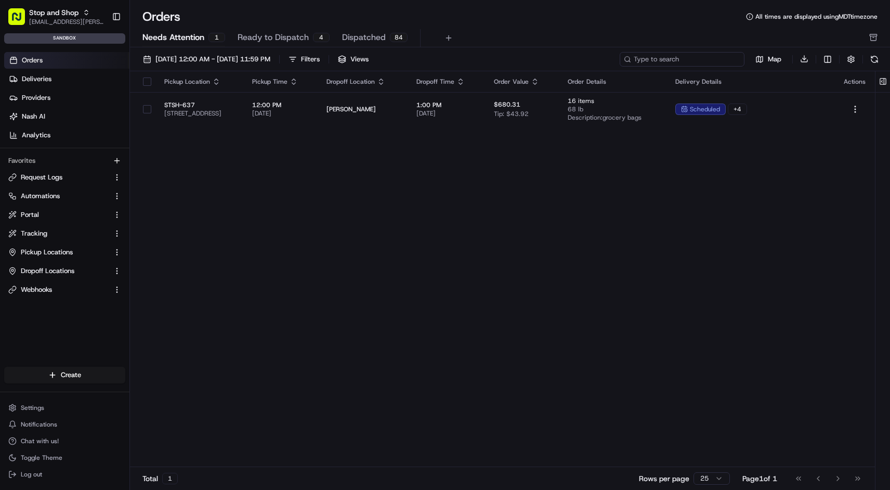
click at [688, 57] on input at bounding box center [681, 59] width 125 height 15
paste input "m500654131"
type input "m500654131"
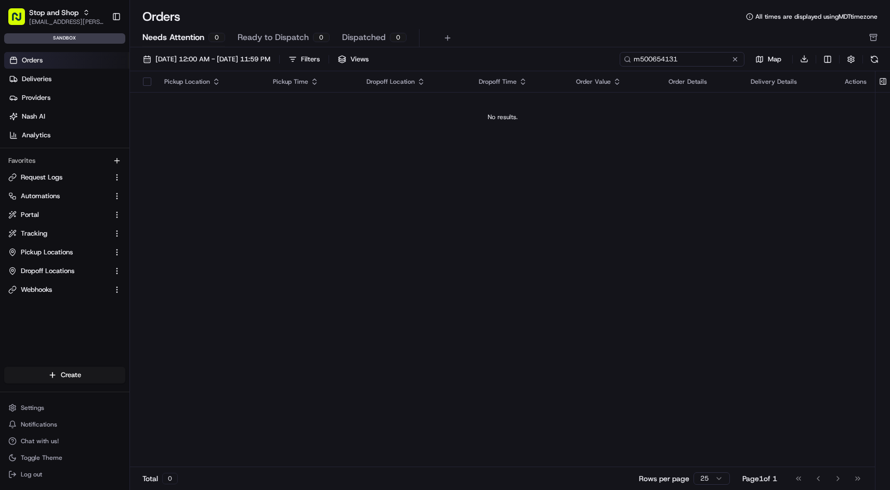
click at [687, 57] on input "m500654131" at bounding box center [681, 59] width 125 height 15
click at [701, 60] on input "m500654131" at bounding box center [681, 59] width 125 height 15
click at [875, 64] on button at bounding box center [874, 59] width 15 height 15
click at [875, 61] on button at bounding box center [874, 59] width 15 height 15
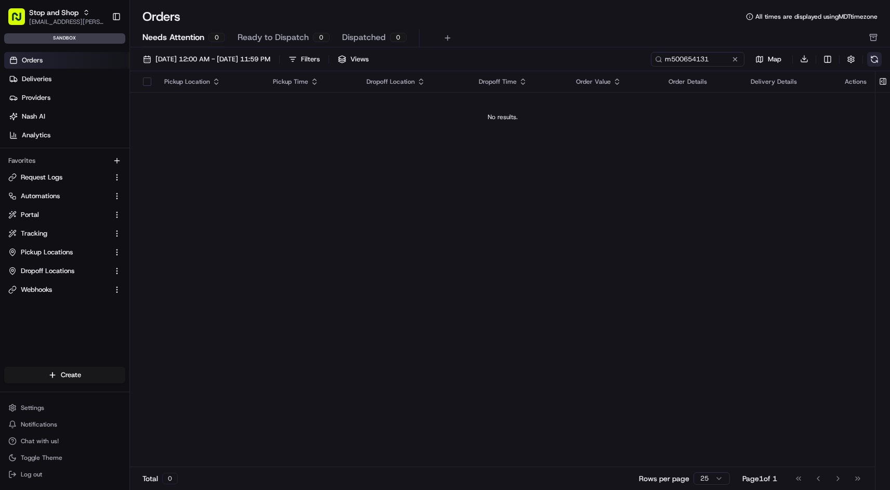
click at [875, 61] on button at bounding box center [874, 59] width 15 height 15
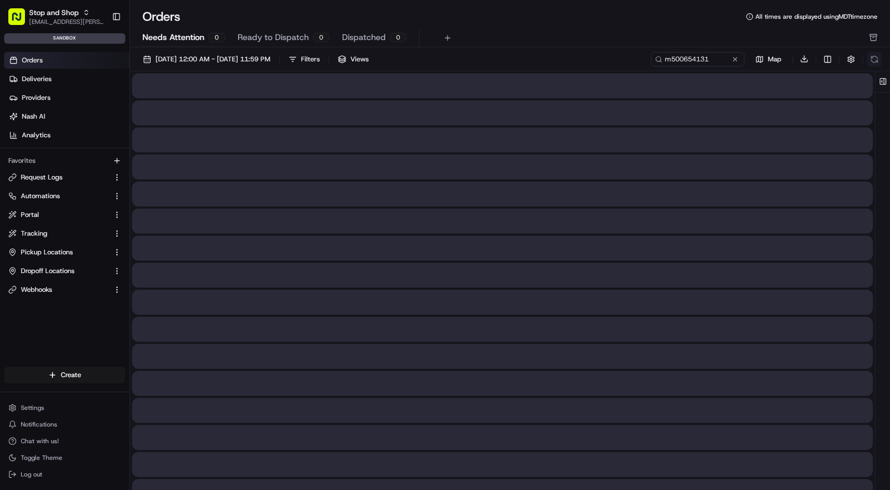
click at [875, 61] on div "m500654131 Map Download" at bounding box center [766, 58] width 231 height 15
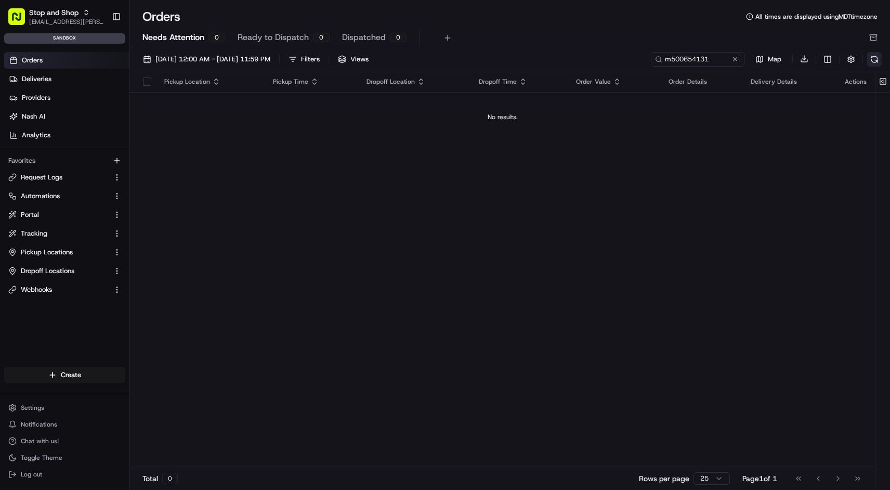
click at [875, 61] on button at bounding box center [874, 59] width 15 height 15
click at [875, 61] on div "m500654131 Map Download" at bounding box center [766, 58] width 231 height 15
click at [875, 61] on button at bounding box center [874, 59] width 15 height 15
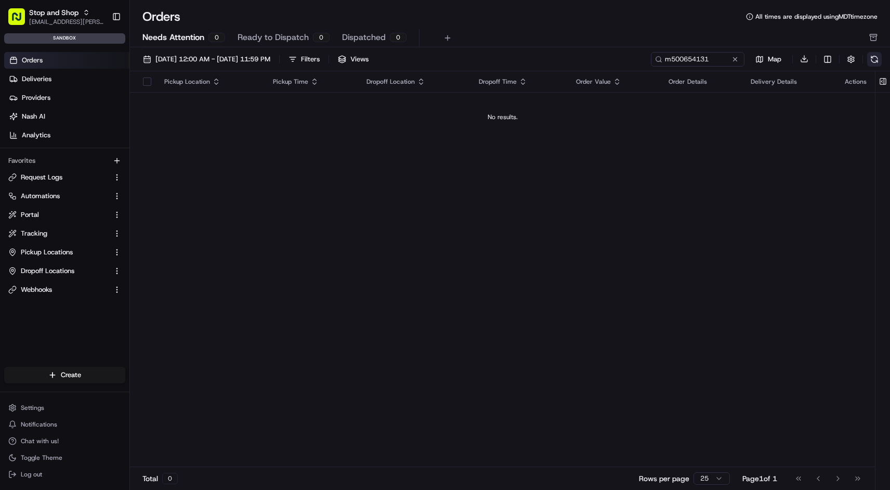
click at [875, 61] on button at bounding box center [874, 59] width 15 height 15
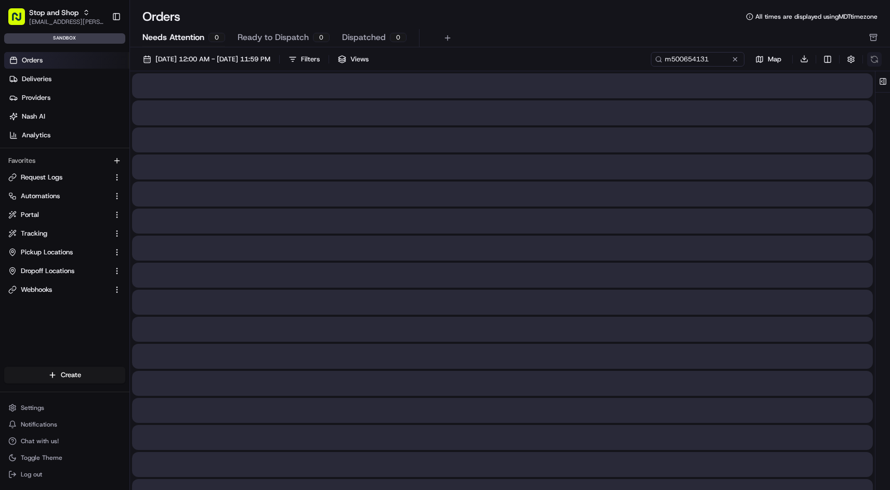
click at [875, 62] on button at bounding box center [874, 59] width 15 height 15
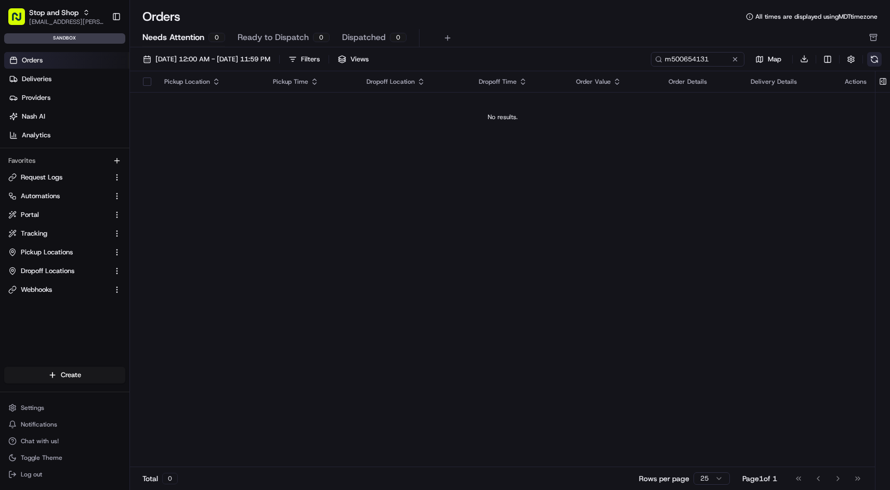
click at [875, 62] on button at bounding box center [874, 59] width 15 height 15
click at [875, 62] on div "m500654131 Map Download" at bounding box center [766, 58] width 231 height 15
click at [875, 62] on button at bounding box center [874, 59] width 15 height 15
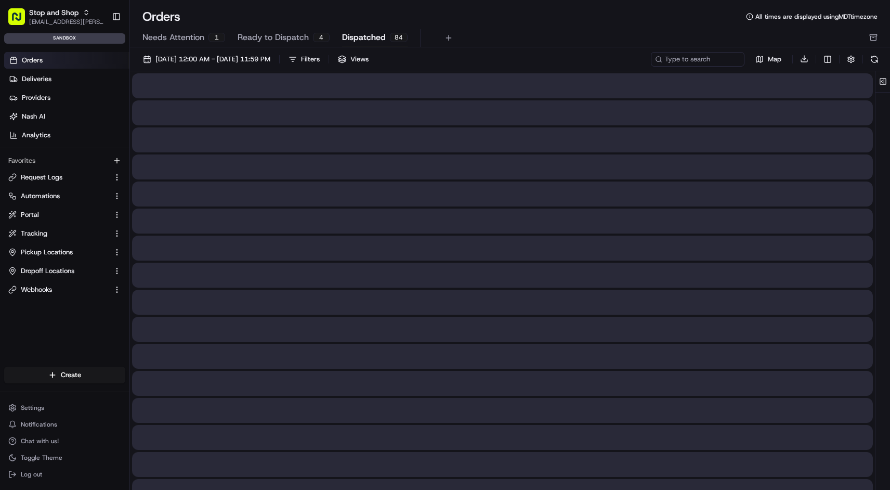
click at [351, 36] on span "Dispatched" at bounding box center [364, 37] width 44 height 12
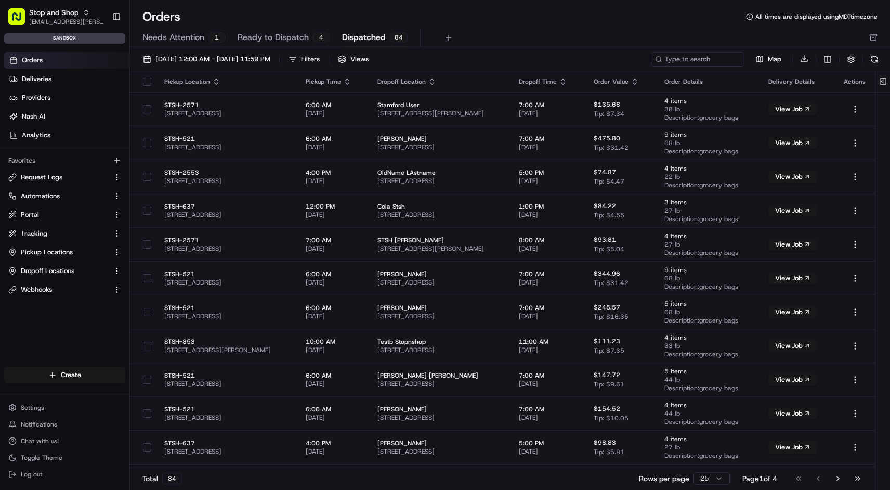
click at [273, 37] on span "Ready to Dispatch" at bounding box center [273, 37] width 71 height 12
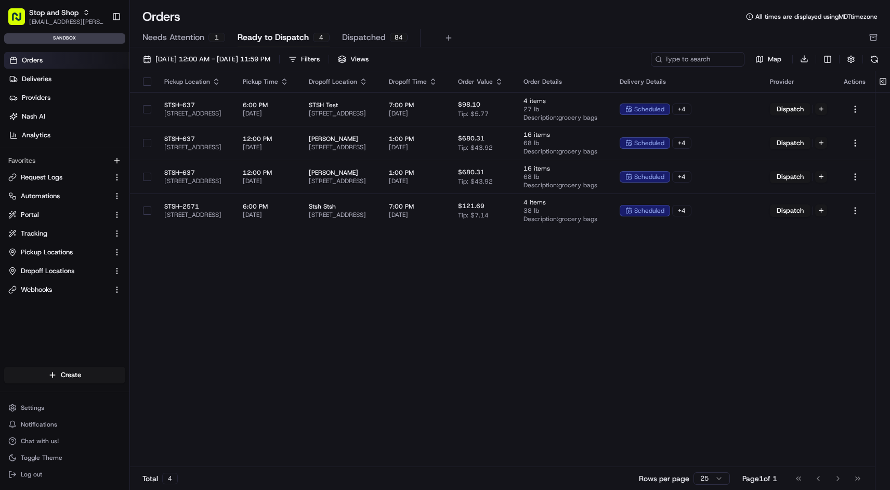
click at [192, 40] on span "Needs Attention" at bounding box center [173, 37] width 62 height 12
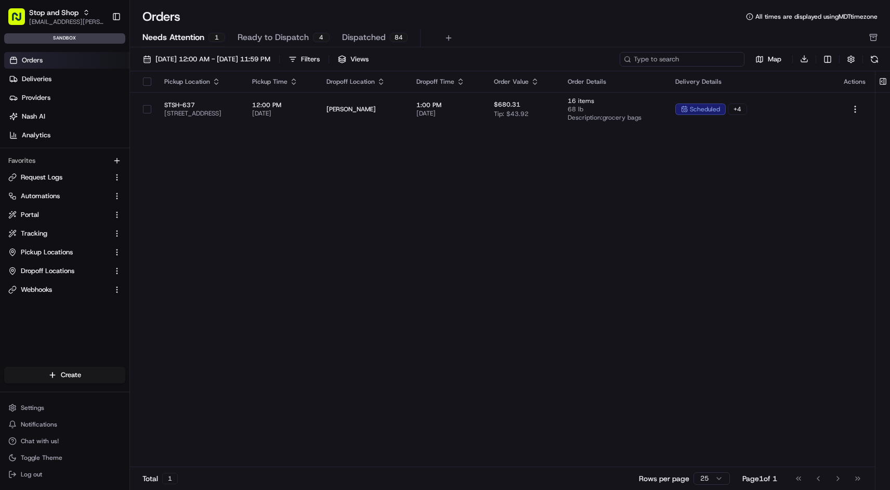
click at [720, 59] on input at bounding box center [681, 59] width 125 height 15
paste input "m500654131"
type input "m500654131"
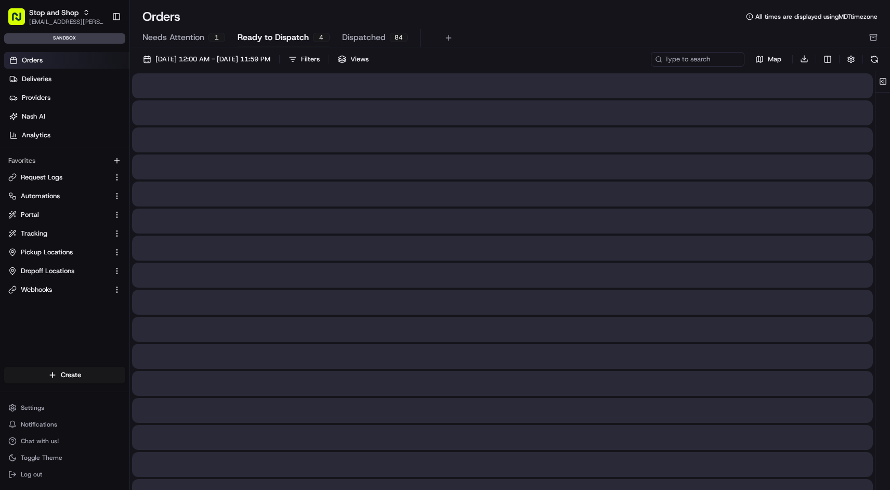
click at [257, 37] on span "Ready to Dispatch" at bounding box center [273, 37] width 71 height 12
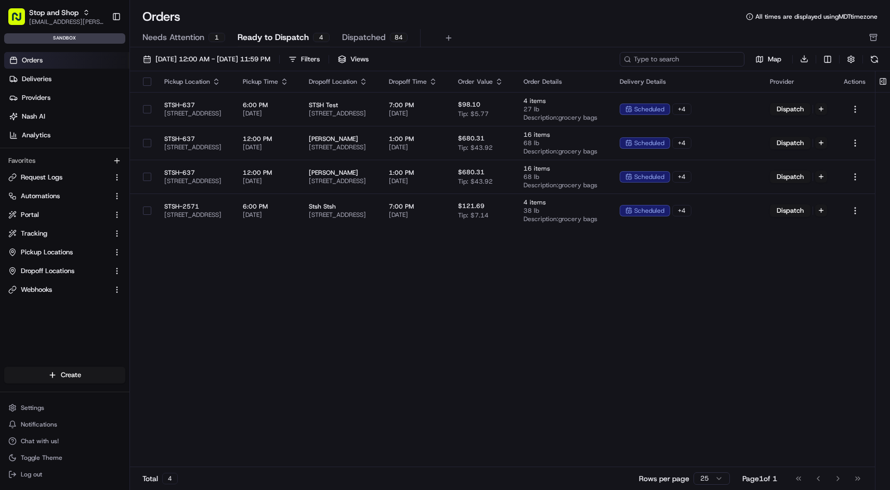
click at [693, 64] on input at bounding box center [681, 59] width 125 height 15
paste input "m500654131"
type input "m500654131"
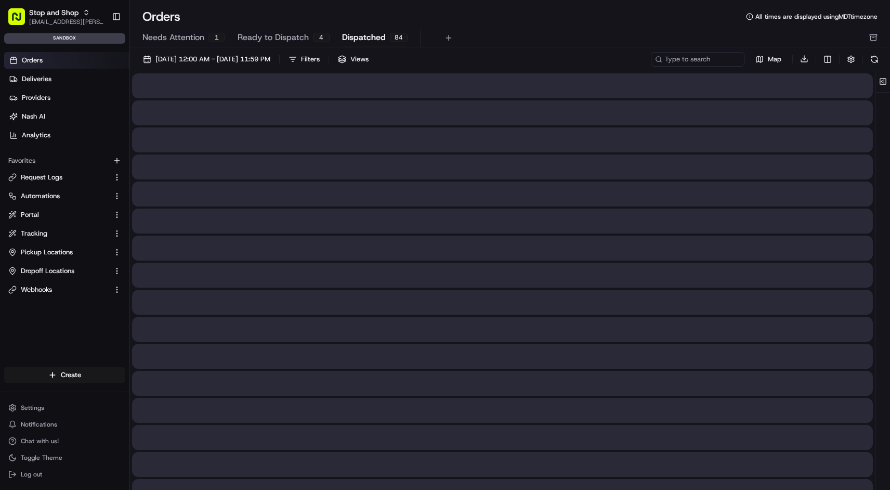
click at [375, 37] on span "Dispatched" at bounding box center [364, 37] width 44 height 12
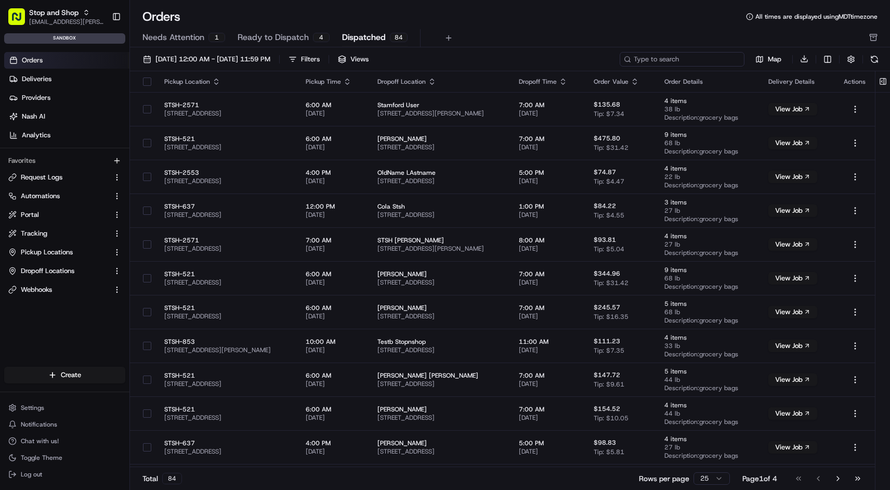
click at [685, 61] on input at bounding box center [681, 59] width 125 height 15
paste input "m500654131"
type input "m500654131"
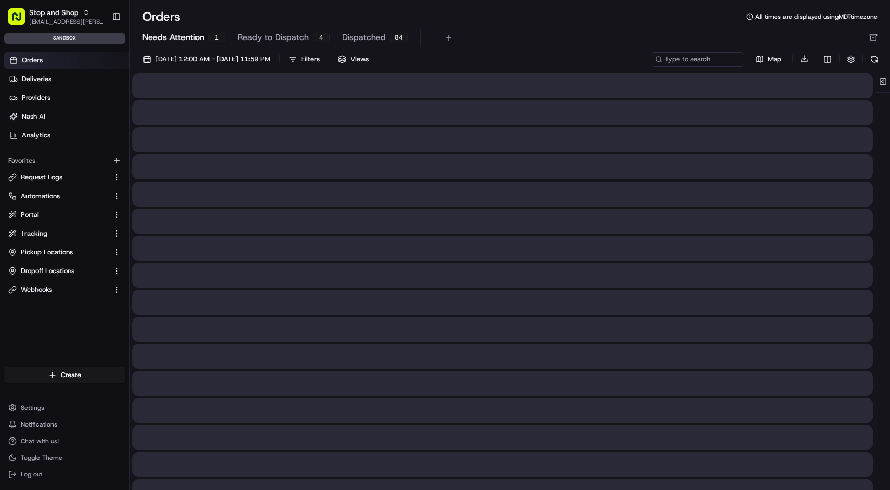
click at [191, 31] on span "Needs Attention" at bounding box center [173, 37] width 62 height 12
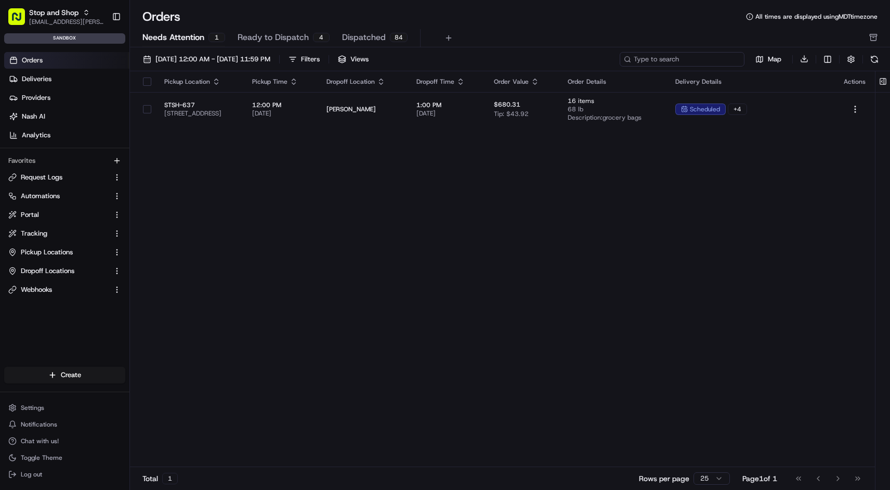
click at [740, 56] on input at bounding box center [681, 59] width 125 height 15
paste input "m500654131"
type input "m500654131"
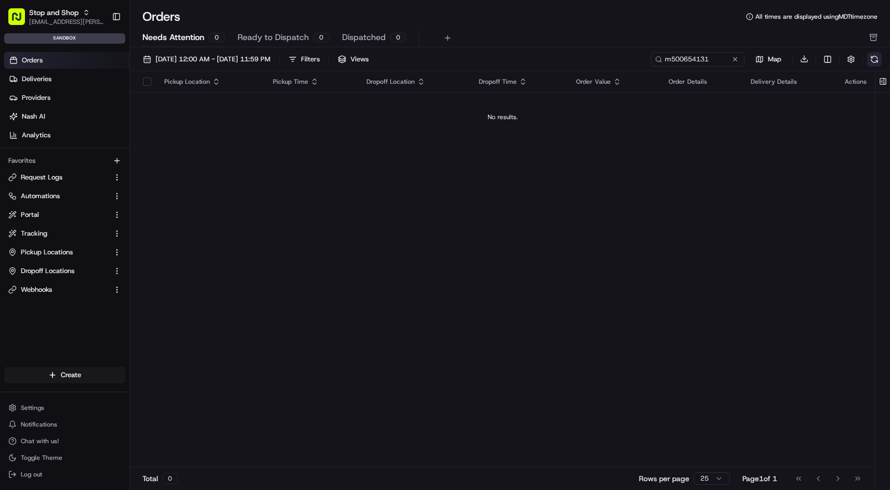
click at [878, 65] on button at bounding box center [874, 59] width 15 height 15
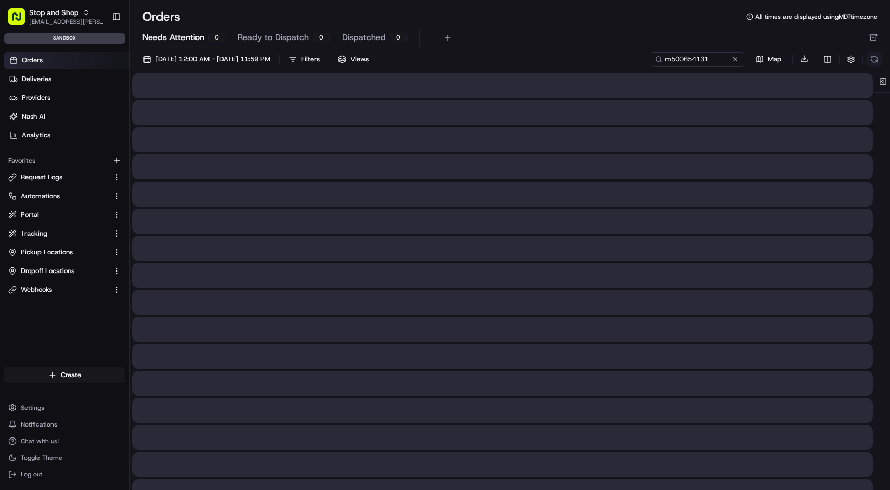
click at [878, 65] on div "m500654131 Map Download" at bounding box center [766, 58] width 231 height 15
click at [878, 65] on button at bounding box center [874, 59] width 15 height 15
click at [878, 65] on div "m500654131 Map Download" at bounding box center [766, 58] width 231 height 15
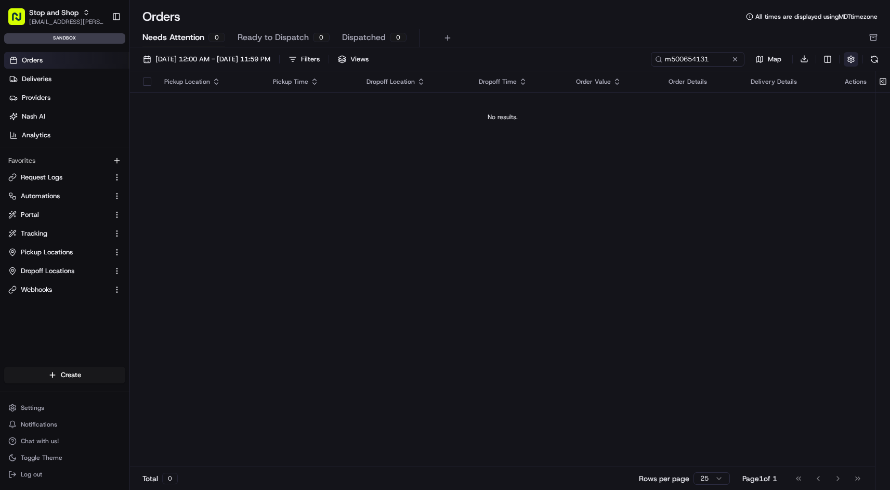
click at [852, 57] on button "button" at bounding box center [850, 59] width 15 height 15
click at [830, 60] on html "Stop and Shop kiran.lokesh@adusa.com Toggle Sidebar sandbox Orders Deliveries P…" at bounding box center [445, 245] width 890 height 490
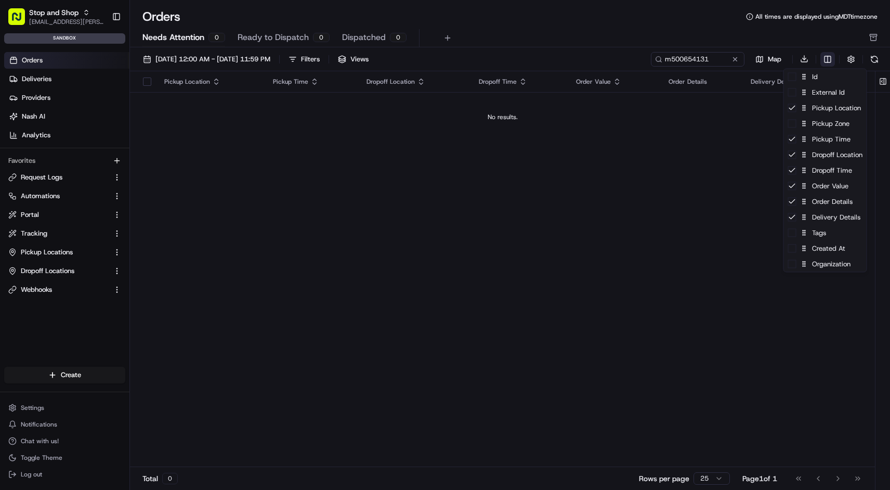
click at [830, 61] on html "Stop and Shop kiran.lokesh@adusa.com Toggle Sidebar sandbox Orders Deliveries P…" at bounding box center [445, 245] width 890 height 490
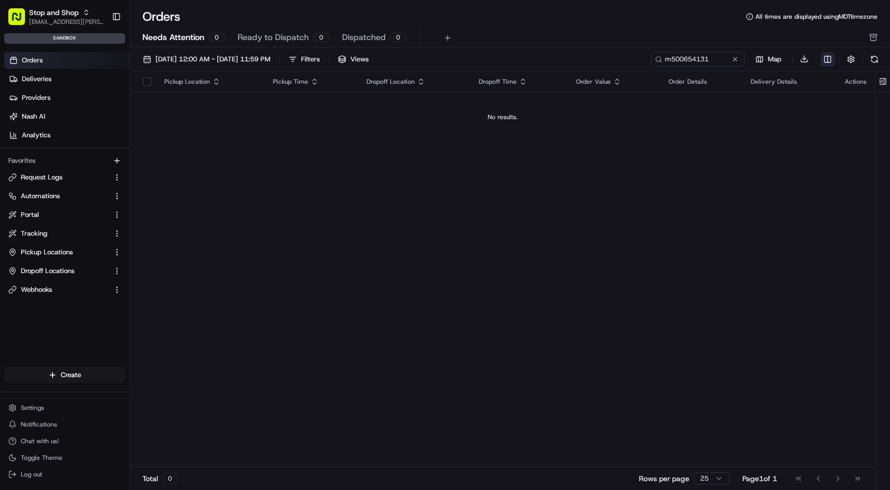
click at [829, 60] on html "Stop and Shop kiran.lokesh@adusa.com Toggle Sidebar sandbox Orders Deliveries P…" at bounding box center [445, 245] width 890 height 490
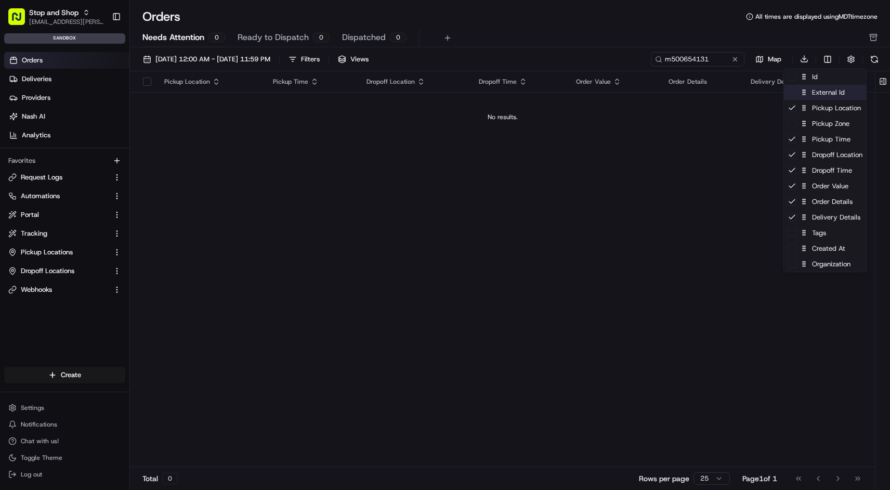
click at [816, 95] on div "External Id" at bounding box center [825, 93] width 83 height 16
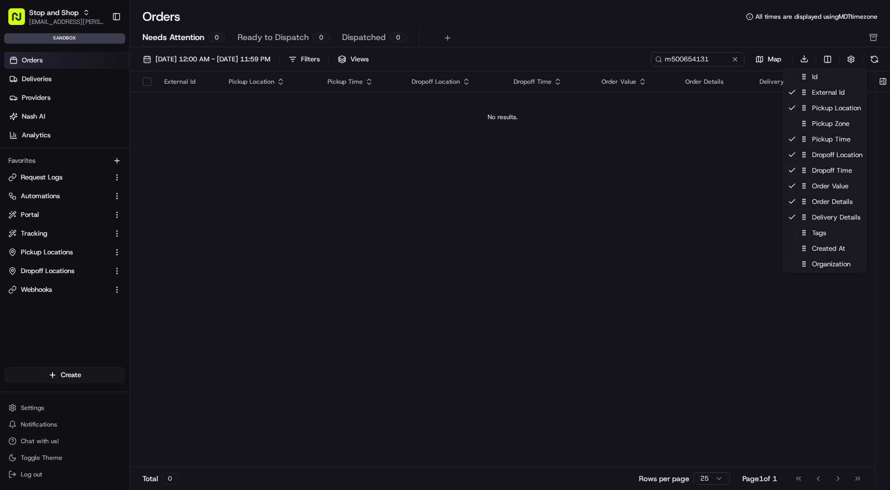
click at [657, 166] on html "Stop and Shop kiran.lokesh@adusa.com Toggle Sidebar sandbox Orders Deliveries P…" at bounding box center [445, 245] width 890 height 490
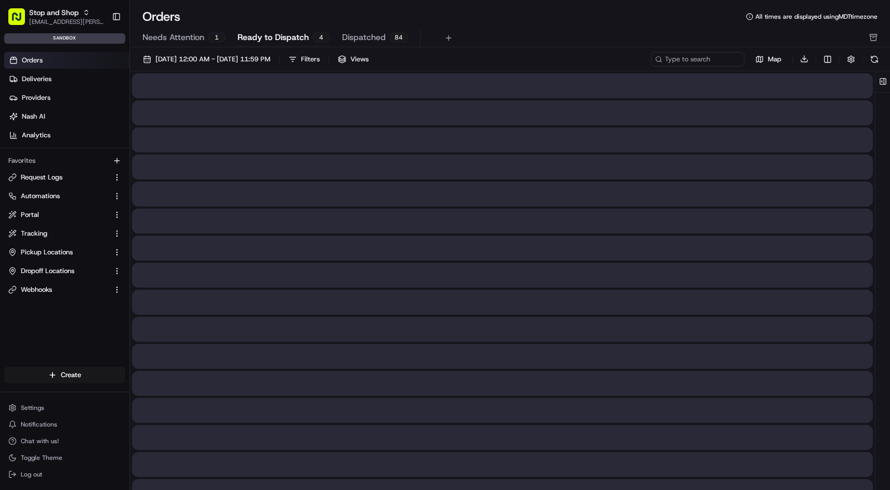
click at [284, 35] on span "Ready to Dispatch" at bounding box center [273, 37] width 71 height 12
click at [365, 37] on span "Dispatched" at bounding box center [364, 37] width 44 height 12
click at [186, 39] on span "Needs Attention" at bounding box center [173, 37] width 62 height 12
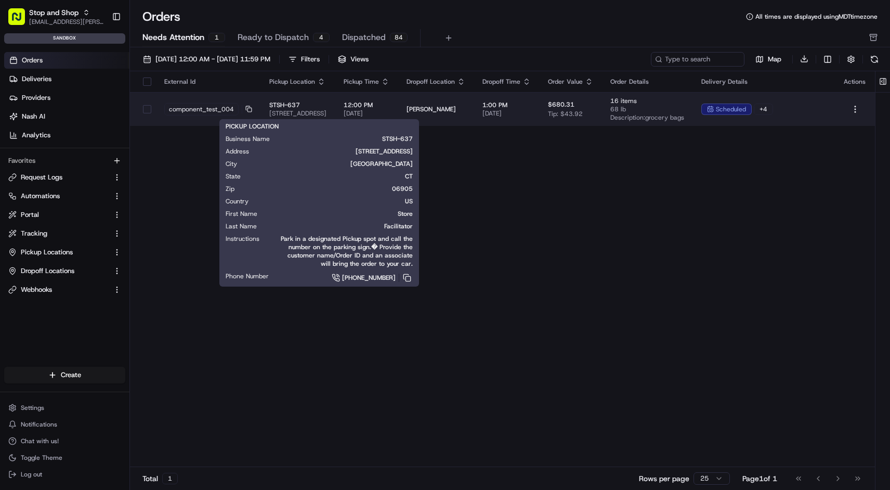
click at [327, 103] on span "STSH-637" at bounding box center [298, 105] width 58 height 8
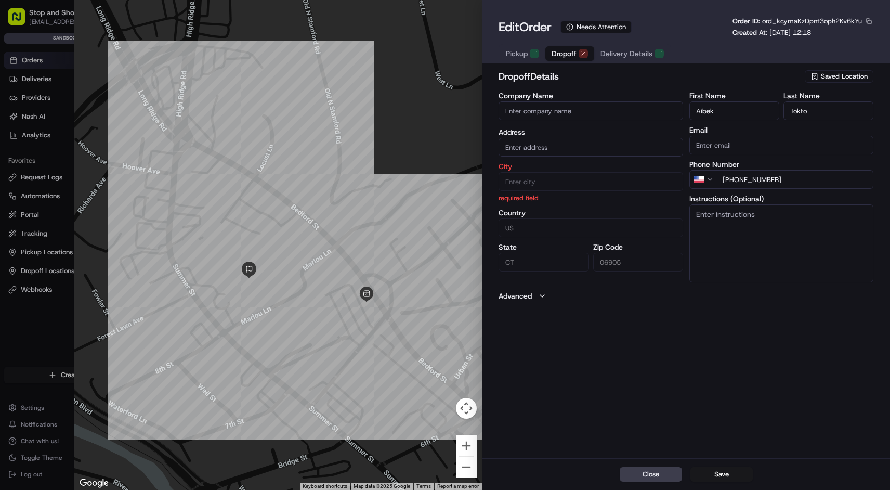
click at [536, 292] on button "Advanced" at bounding box center [685, 296] width 375 height 10
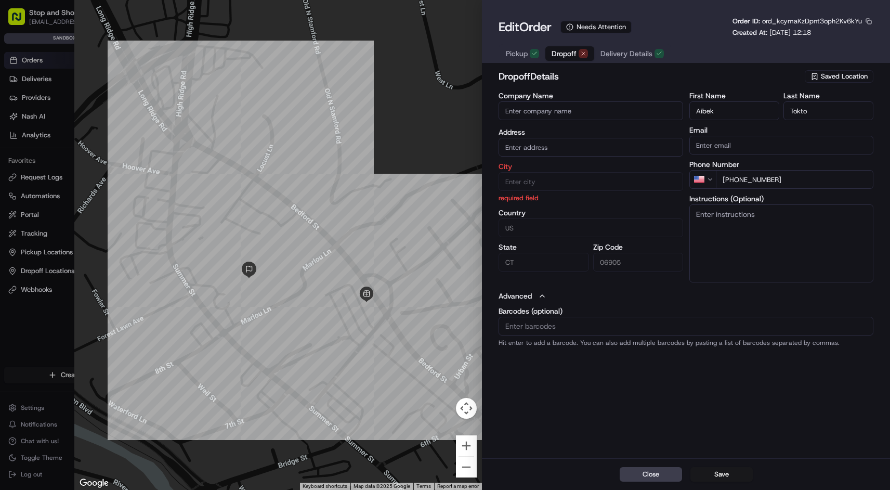
click at [562, 51] on span "Dropoff" at bounding box center [563, 53] width 25 height 10
click at [630, 48] on button "Delivery Details" at bounding box center [632, 53] width 76 height 15
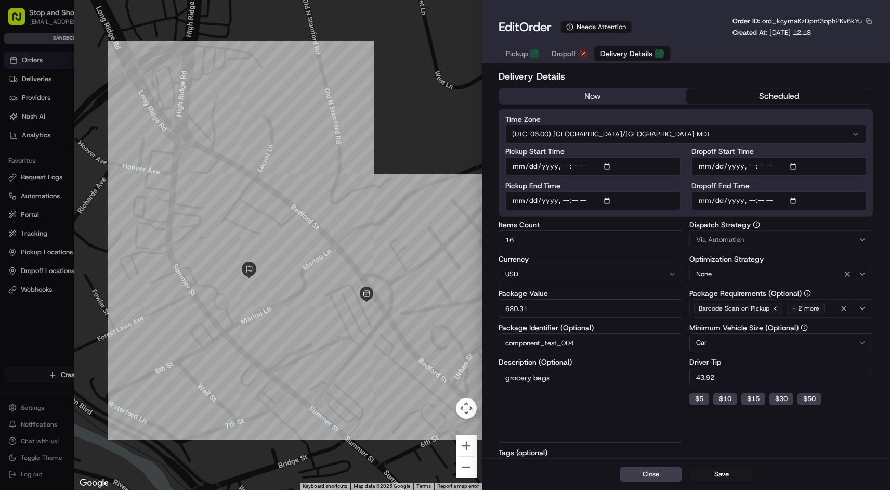
click at [573, 50] on span "Dropoff" at bounding box center [563, 53] width 25 height 10
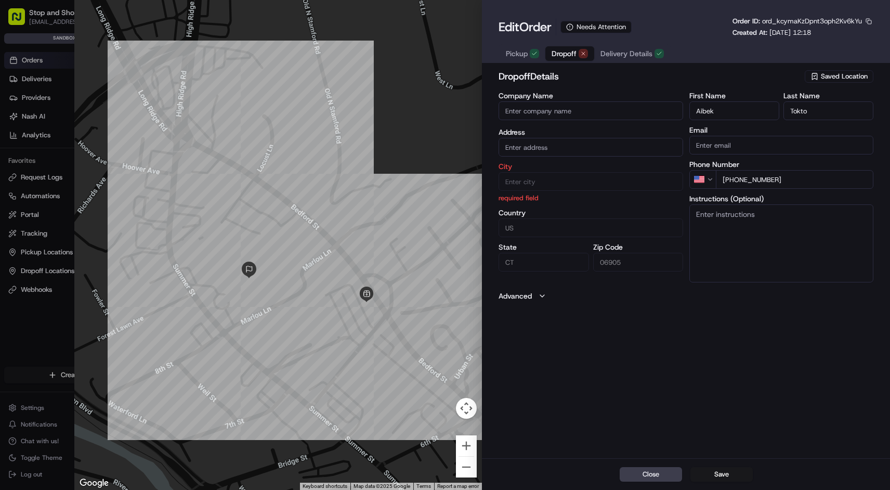
click at [525, 56] on span "Pickup" at bounding box center [517, 53] width 22 height 10
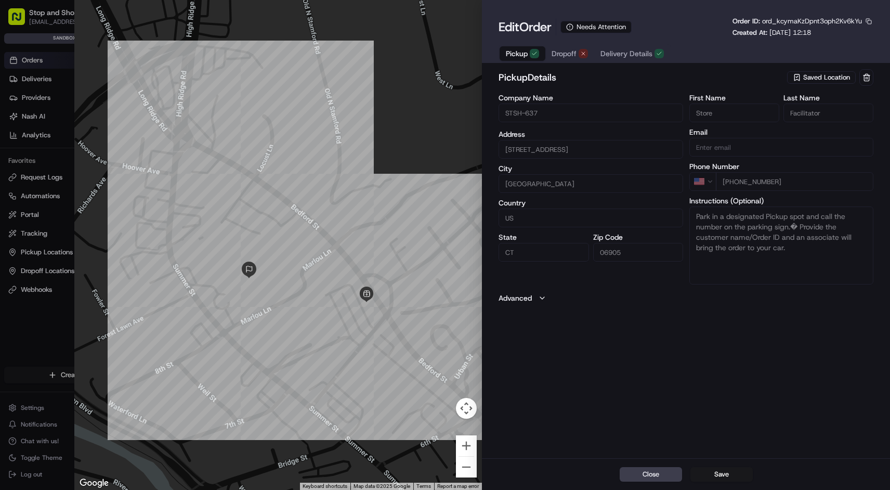
type input "+1"
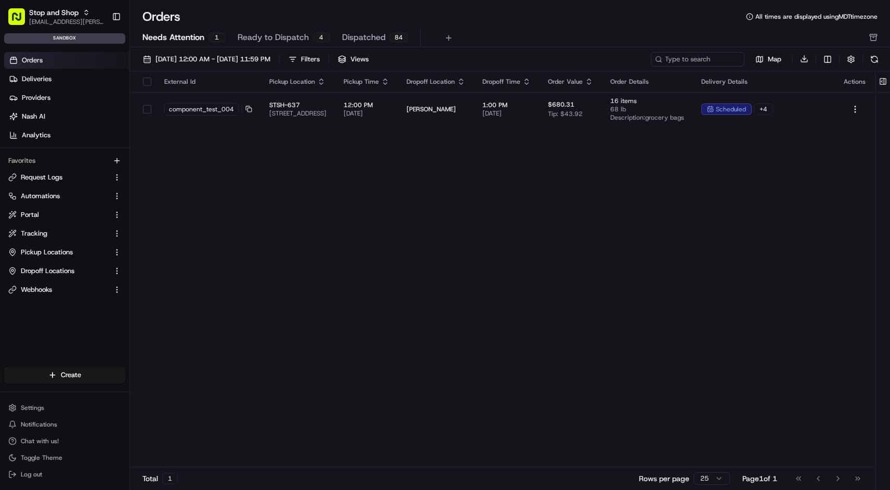
click at [187, 32] on span "Needs Attention" at bounding box center [173, 37] width 62 height 12
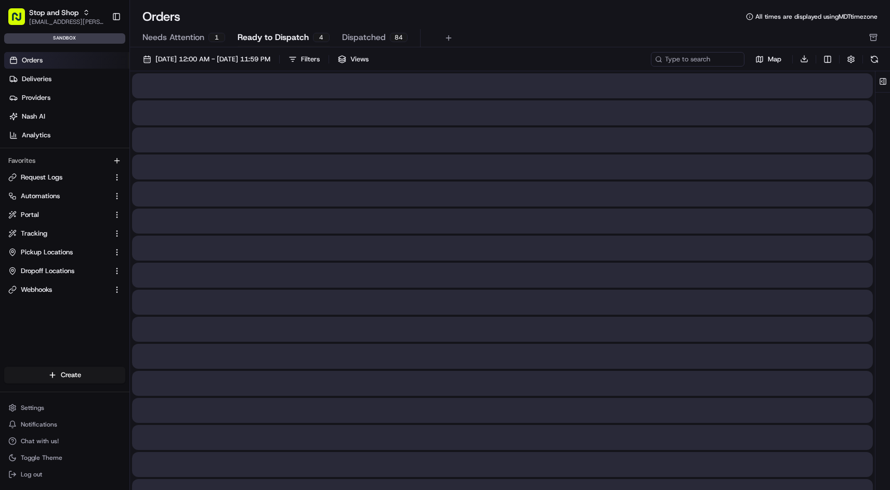
click at [255, 37] on span "Ready to Dispatch" at bounding box center [273, 37] width 71 height 12
click at [392, 39] on div "84" at bounding box center [399, 37] width 18 height 9
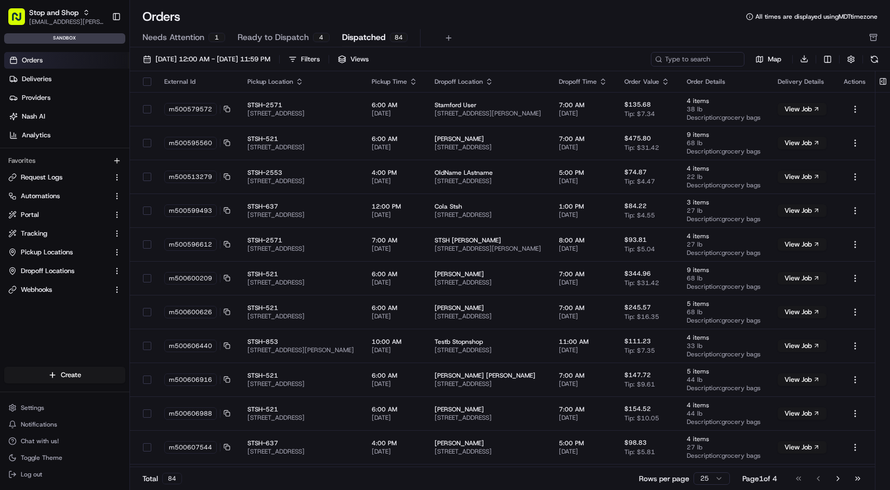
click at [58, 57] on link "Orders" at bounding box center [66, 60] width 125 height 17
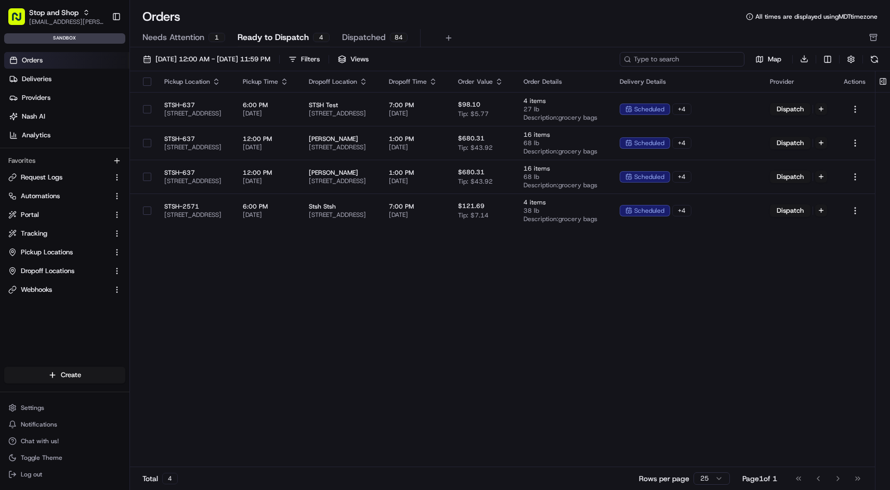
click at [699, 58] on input at bounding box center [681, 59] width 125 height 15
paste input "m500654131"
type input "m500654131"
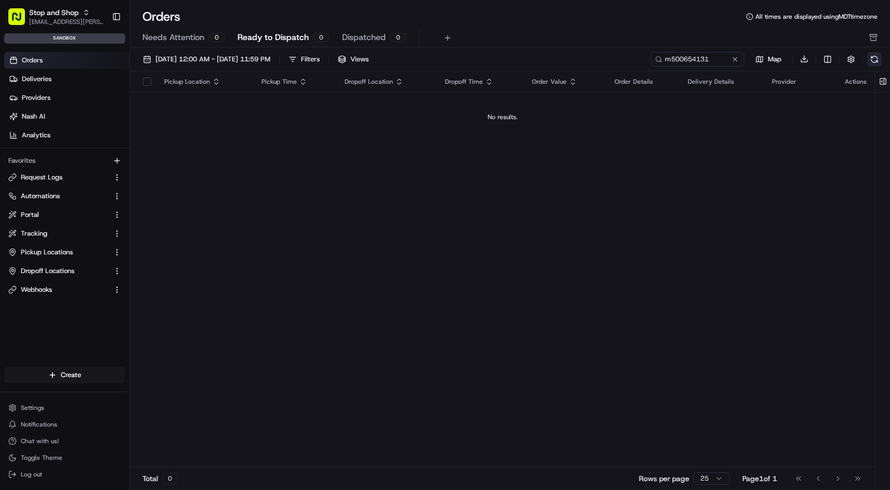
click at [872, 59] on button at bounding box center [874, 59] width 15 height 15
click at [715, 64] on input "m500654131" at bounding box center [681, 59] width 125 height 15
click at [877, 57] on button at bounding box center [874, 59] width 15 height 15
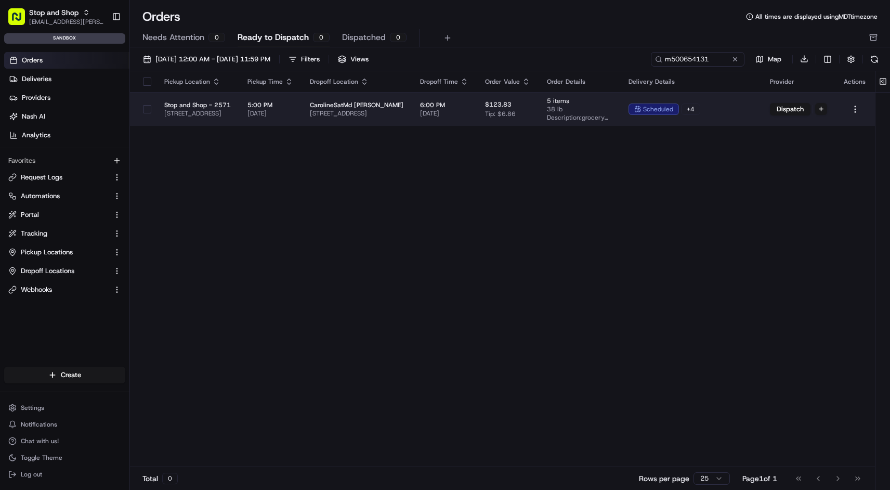
click at [538, 107] on td "$123.83 Tip: $6.86" at bounding box center [508, 109] width 62 height 34
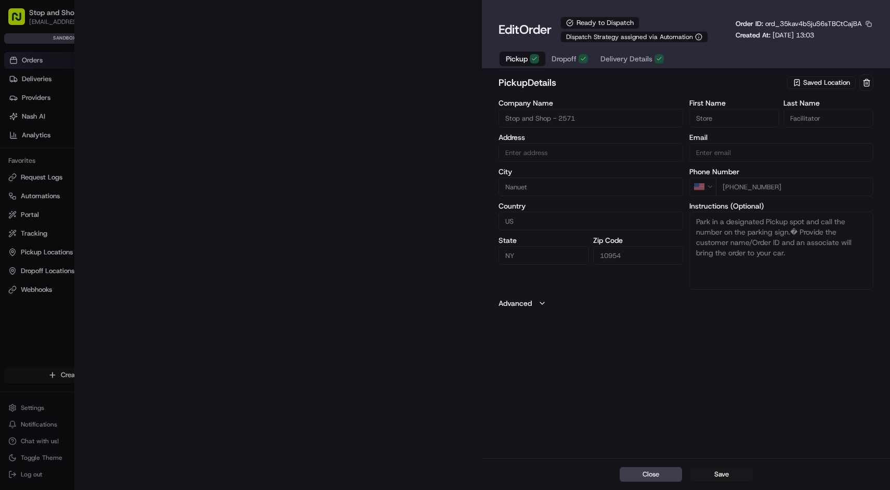
type input "[STREET_ADDRESS]"
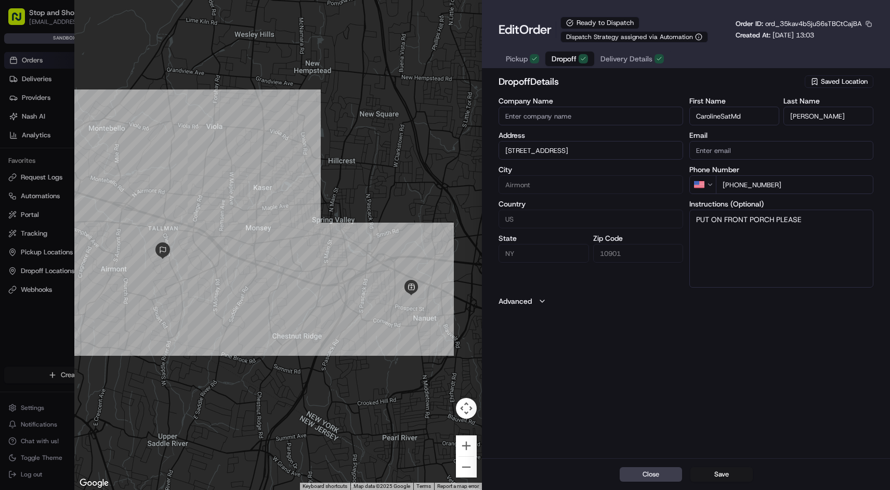
click at [561, 63] on span "Dropoff" at bounding box center [563, 59] width 25 height 10
